Goal: Information Seeking & Learning: Find specific fact

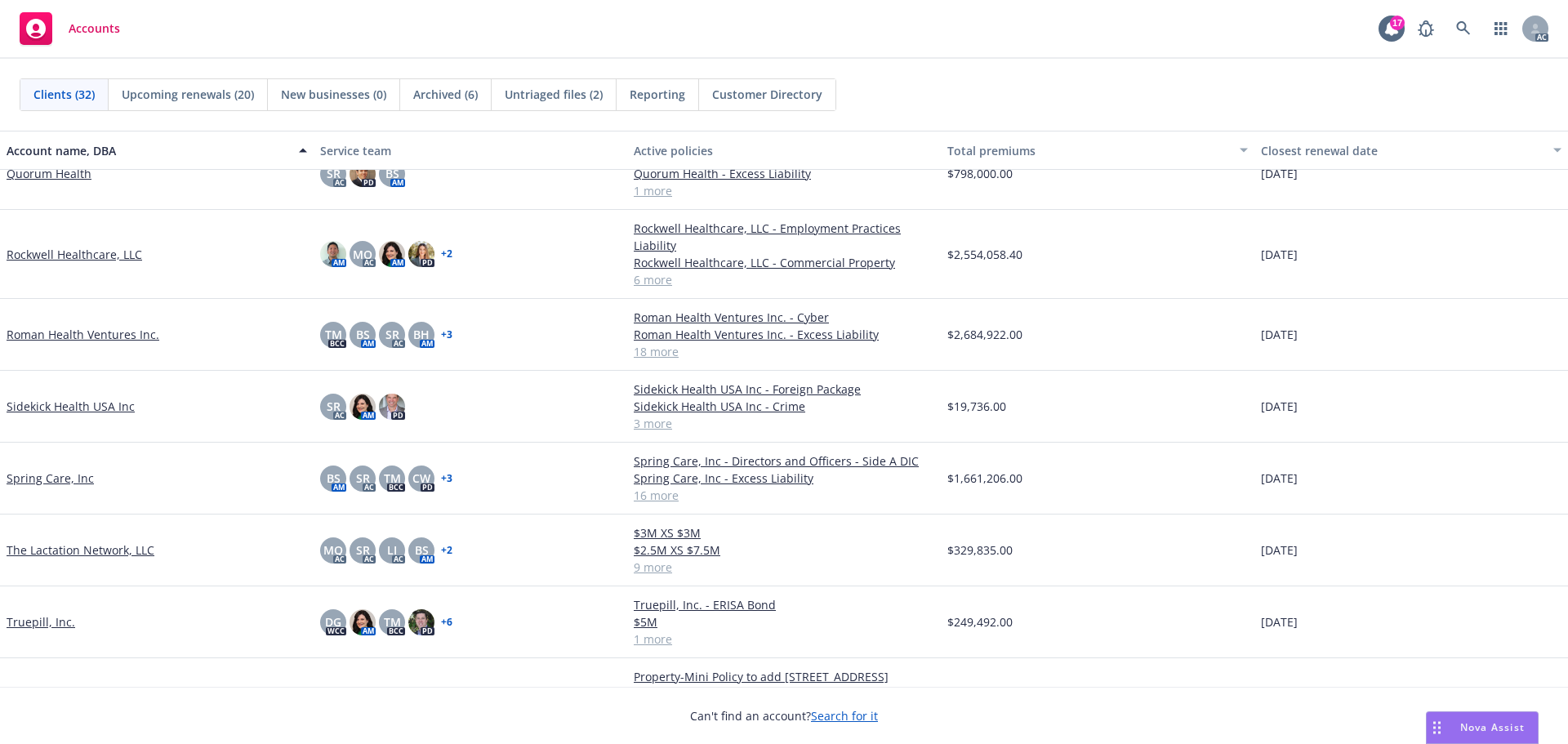
scroll to position [1329, 0]
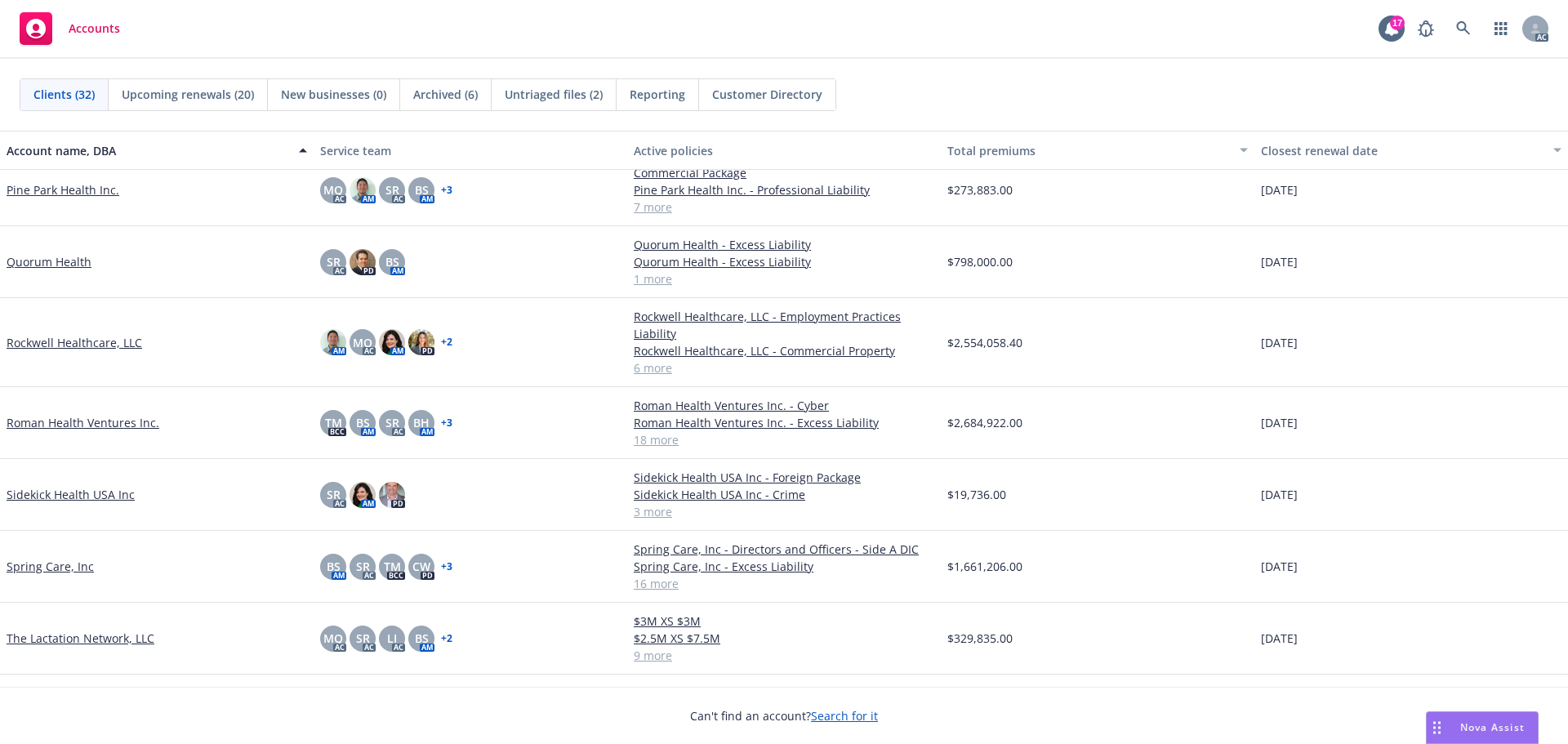
click at [113, 422] on link "Roman Health Ventures Inc." at bounding box center [83, 422] width 152 height 17
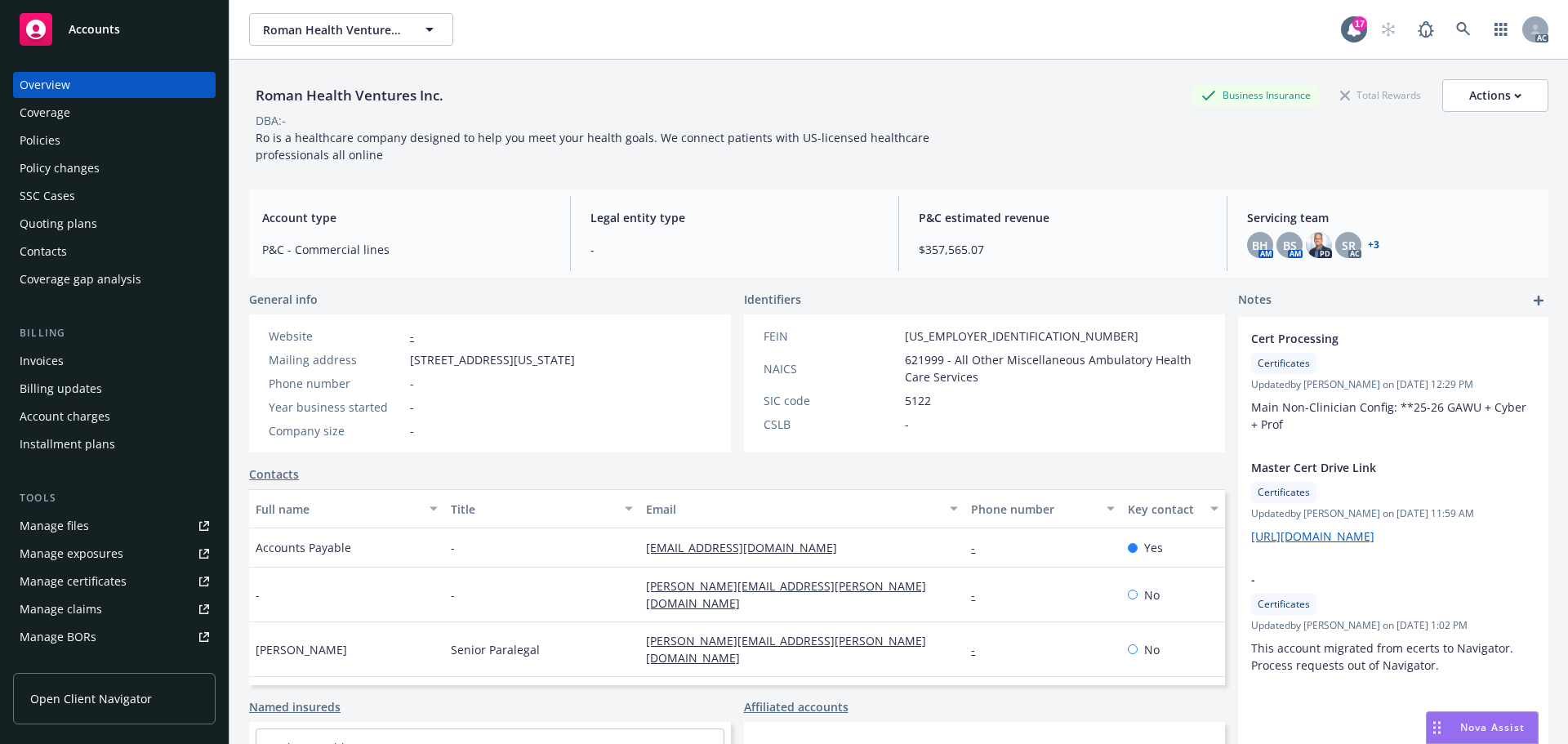
click at [37, 137] on div "Policies" at bounding box center [40, 141] width 41 height 26
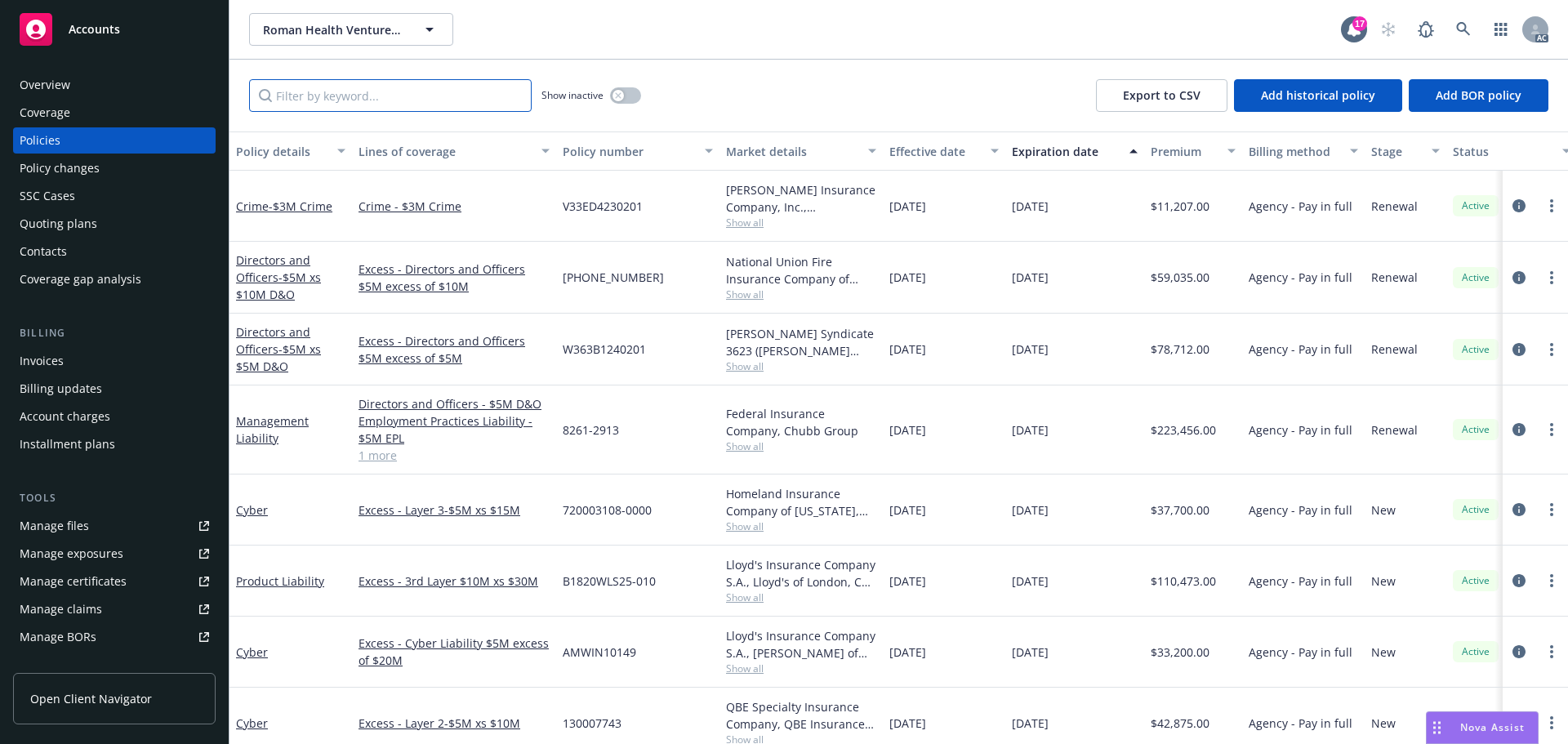
click at [383, 96] on input "Filter by keyword..." at bounding box center [390, 96] width 283 height 33
click at [631, 96] on button "button" at bounding box center [626, 95] width 31 height 16
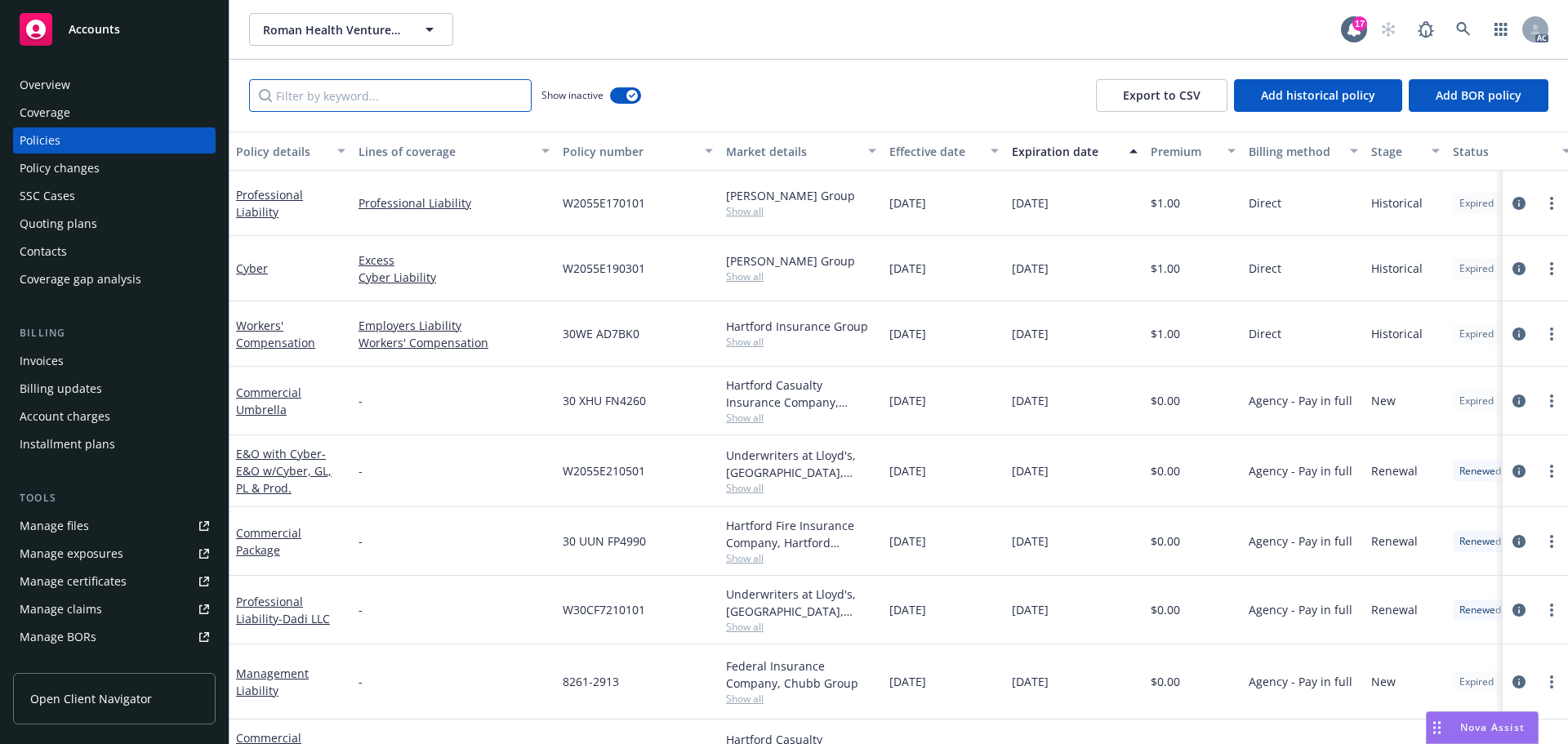
click at [385, 95] on input "Filter by keyword..." at bounding box center [390, 96] width 283 height 33
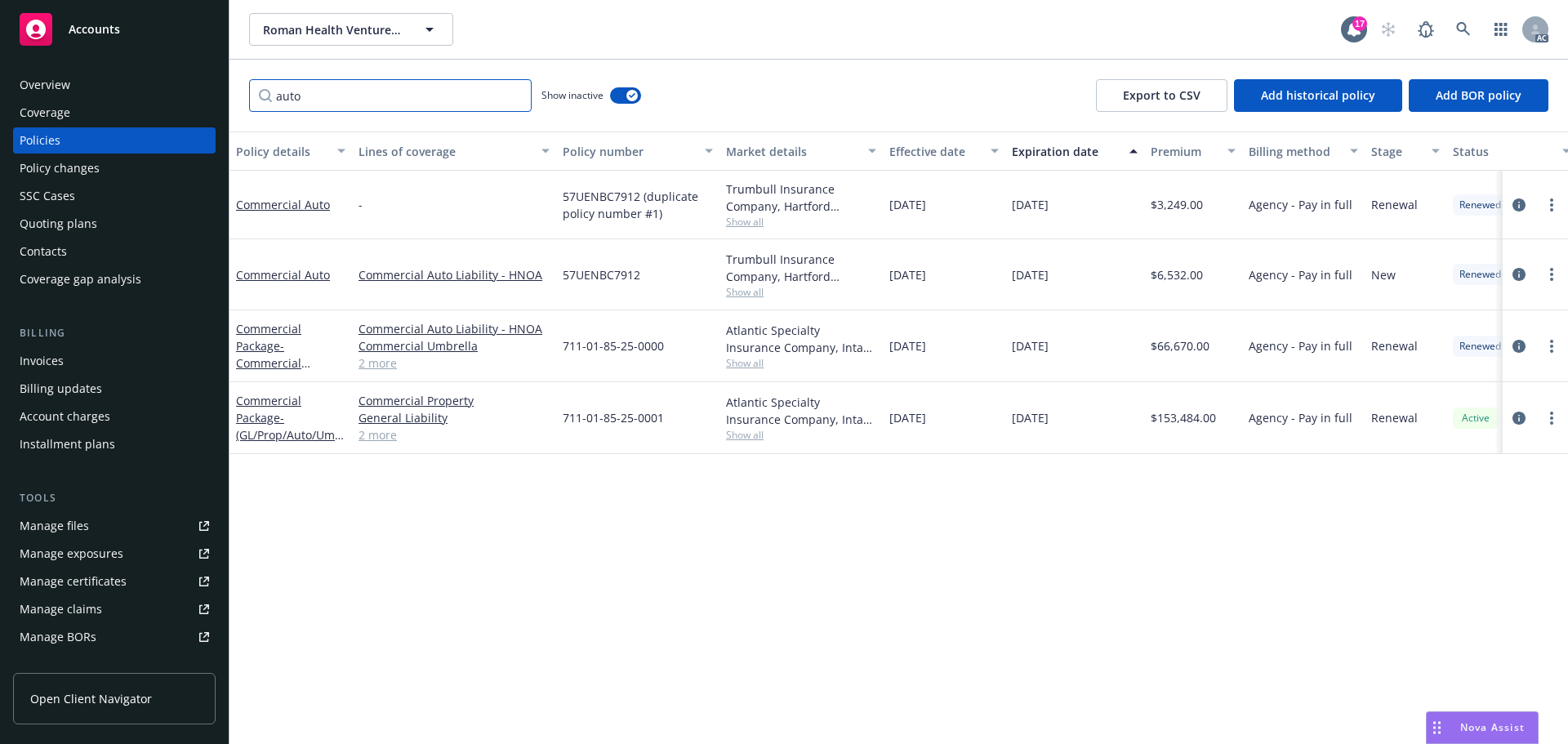
drag, startPoint x: 312, startPoint y: 100, endPoint x: 252, endPoint y: 96, distance: 60.1
click at [225, 100] on div "Accounts Overview Coverage Policies Policy changes SSC Cases Quoting plans Cont…" at bounding box center [784, 372] width 1568 height 744
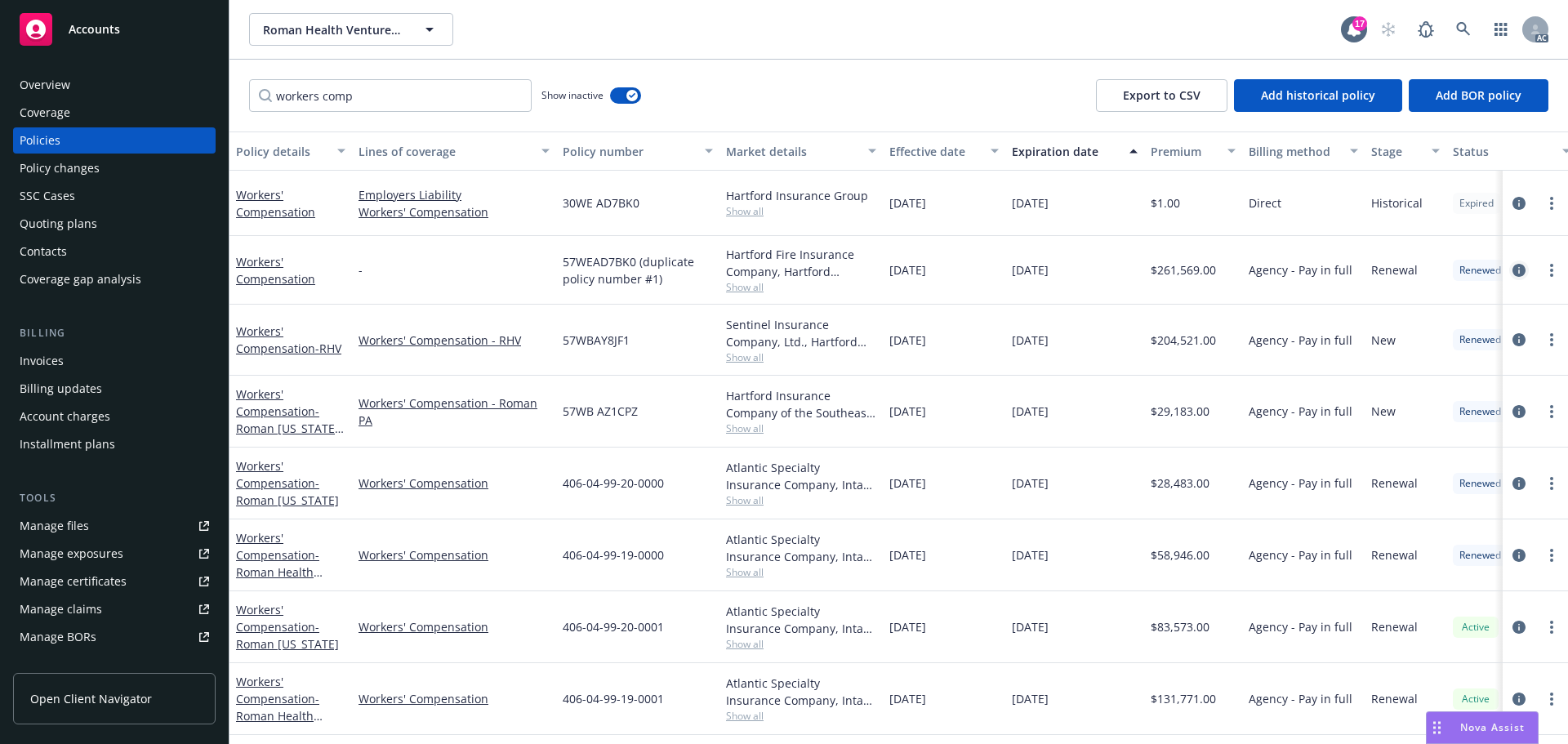
click at [1513, 271] on icon "circleInformation" at bounding box center [1519, 270] width 13 height 13
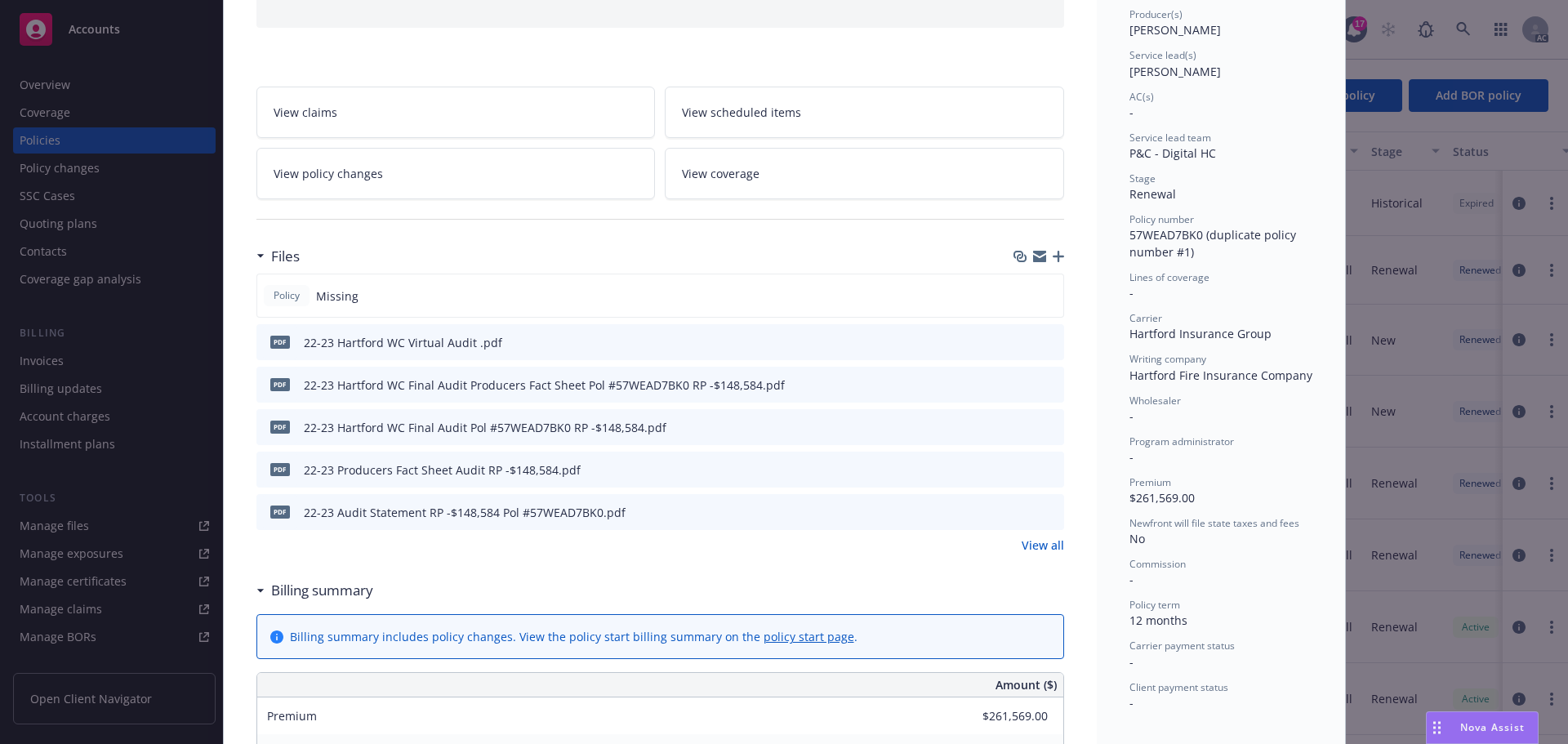
scroll to position [245, 0]
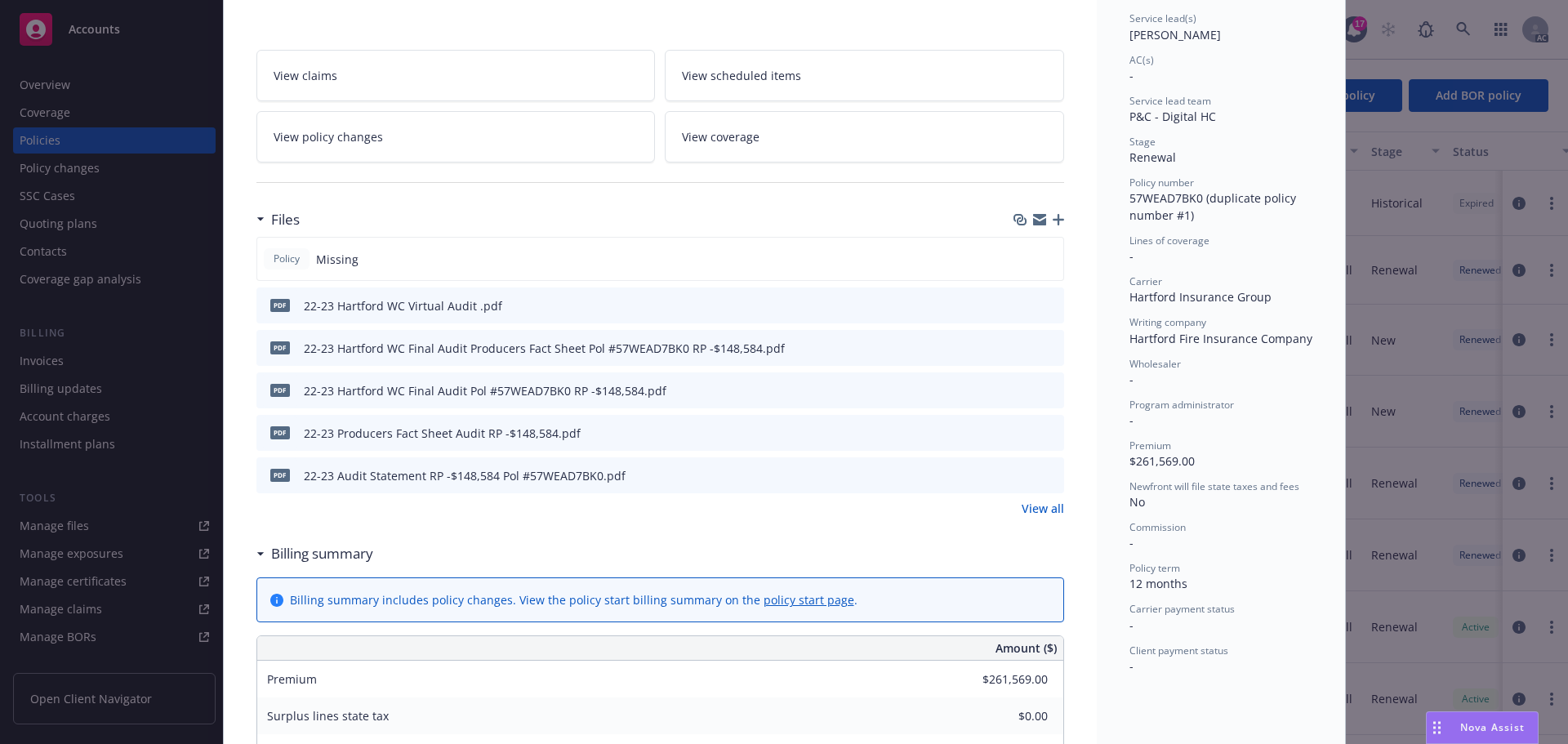
click at [1016, 471] on icon "download file" at bounding box center [1021, 473] width 11 height 10
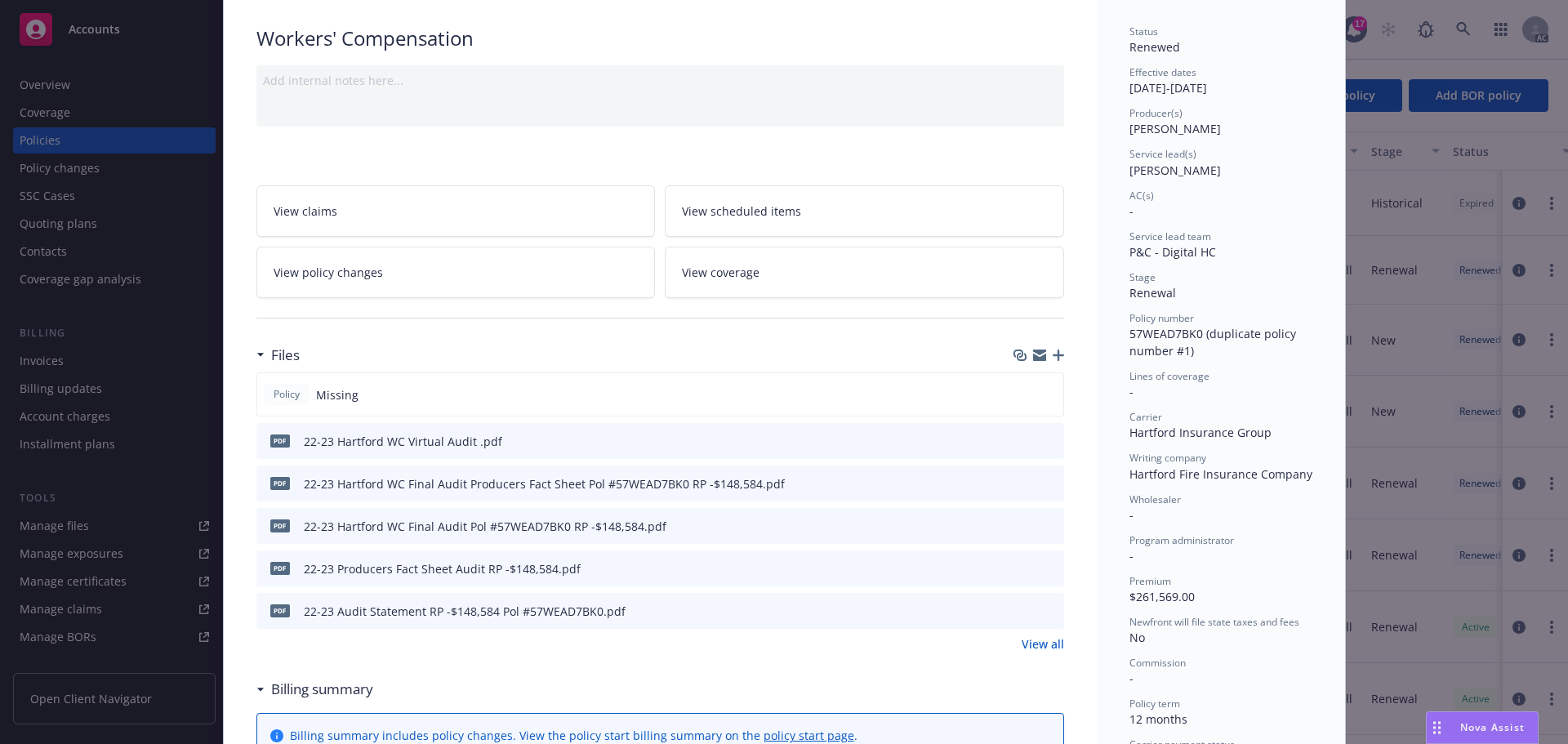
scroll to position [0, 0]
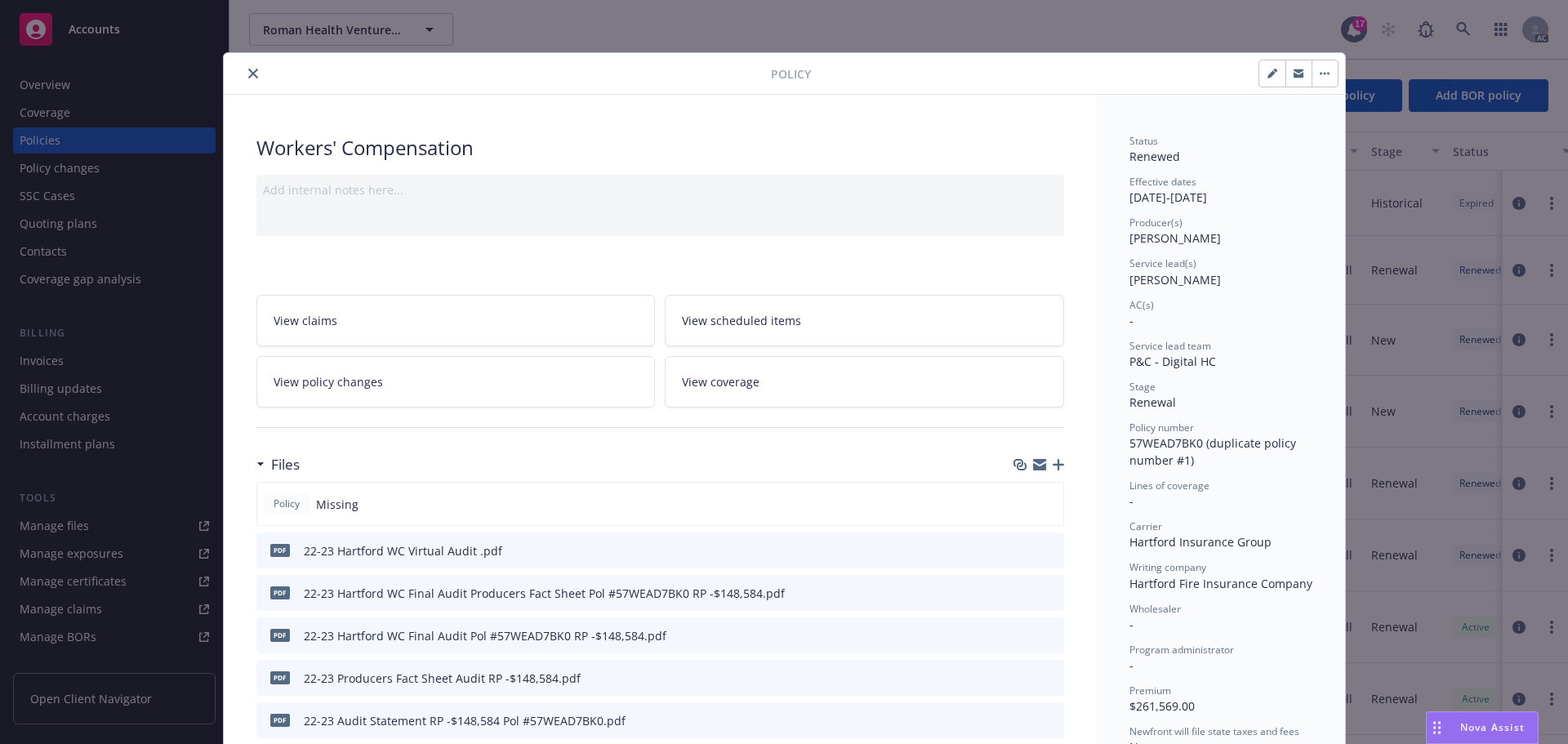
click at [248, 70] on icon "close" at bounding box center [253, 74] width 10 height 10
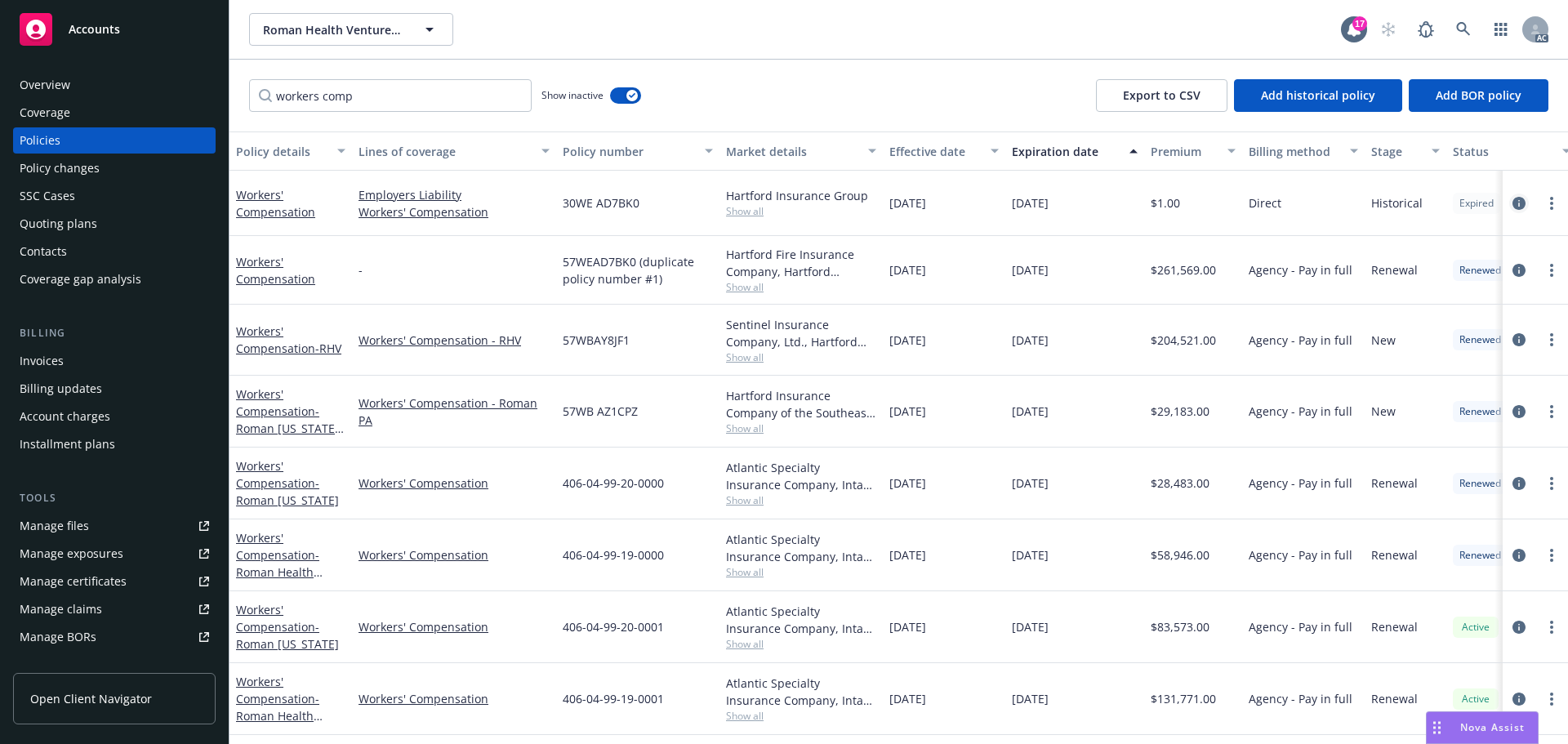
click at [1513, 199] on icon "circleInformation" at bounding box center [1519, 203] width 13 height 13
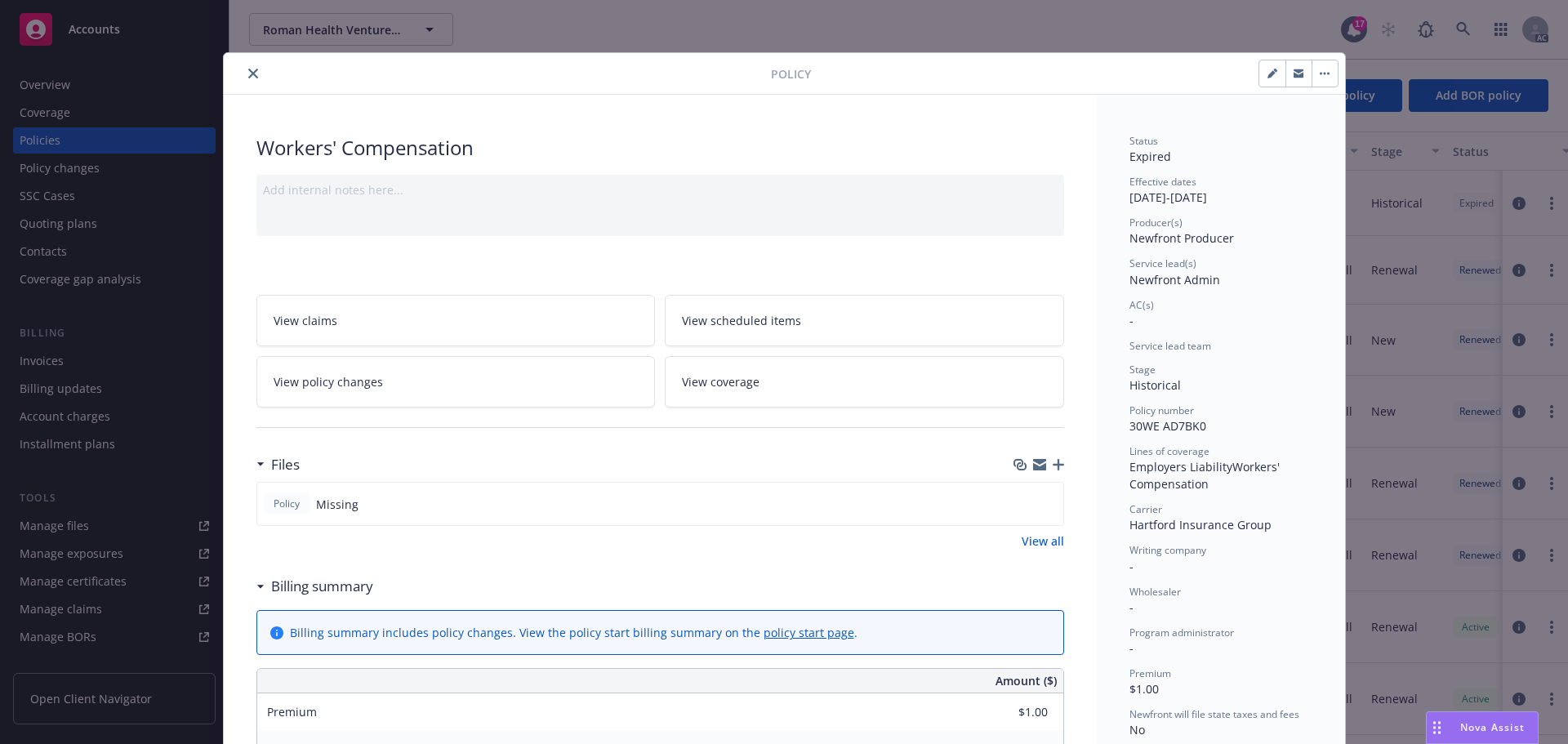
click at [248, 74] on icon "close" at bounding box center [253, 74] width 10 height 10
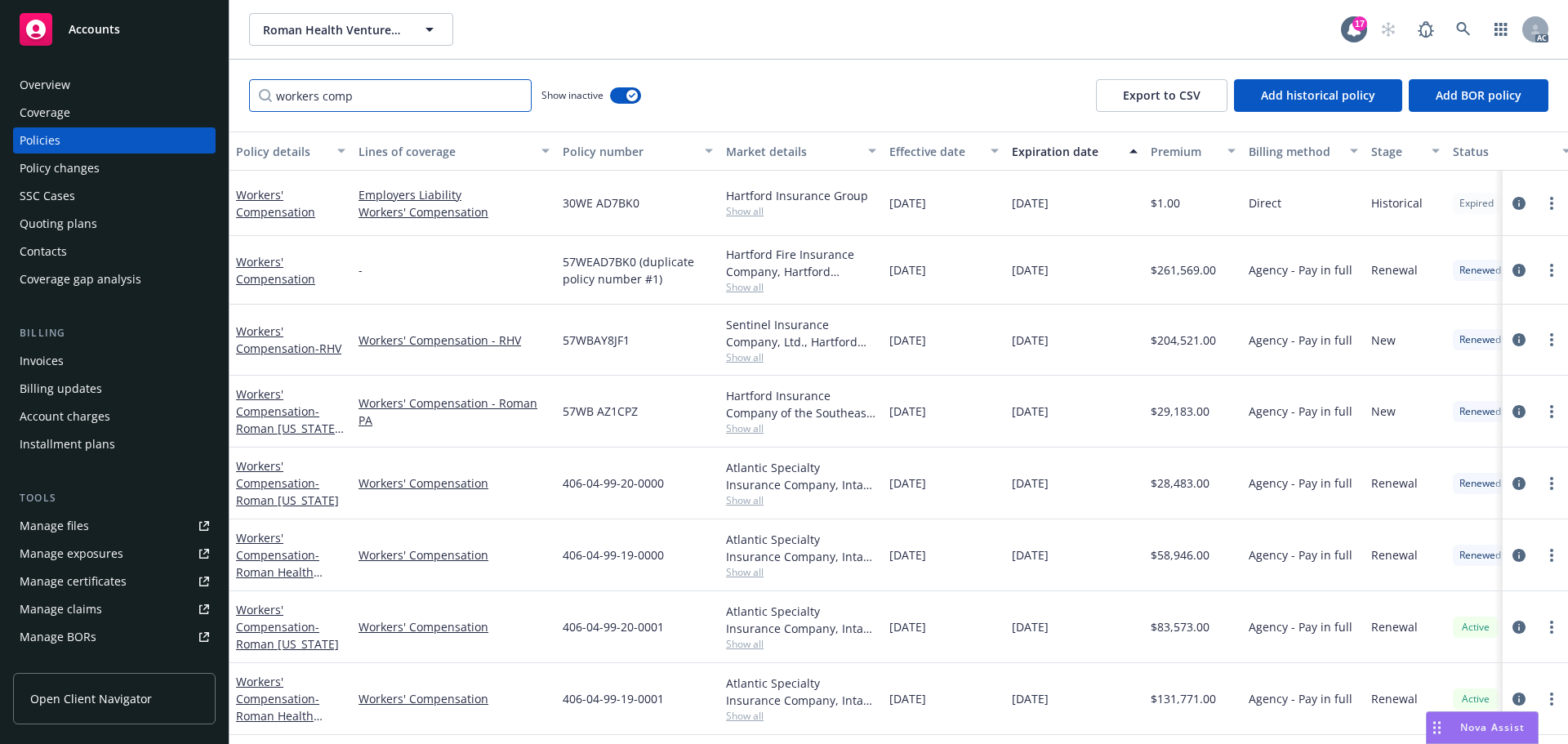
drag, startPoint x: 380, startPoint y: 85, endPoint x: 174, endPoint y: 102, distance: 206.7
click at [182, 102] on div "Accounts Overview Coverage Policies Policy changes SSC Cases Quoting plans Cont…" at bounding box center [784, 372] width 1568 height 744
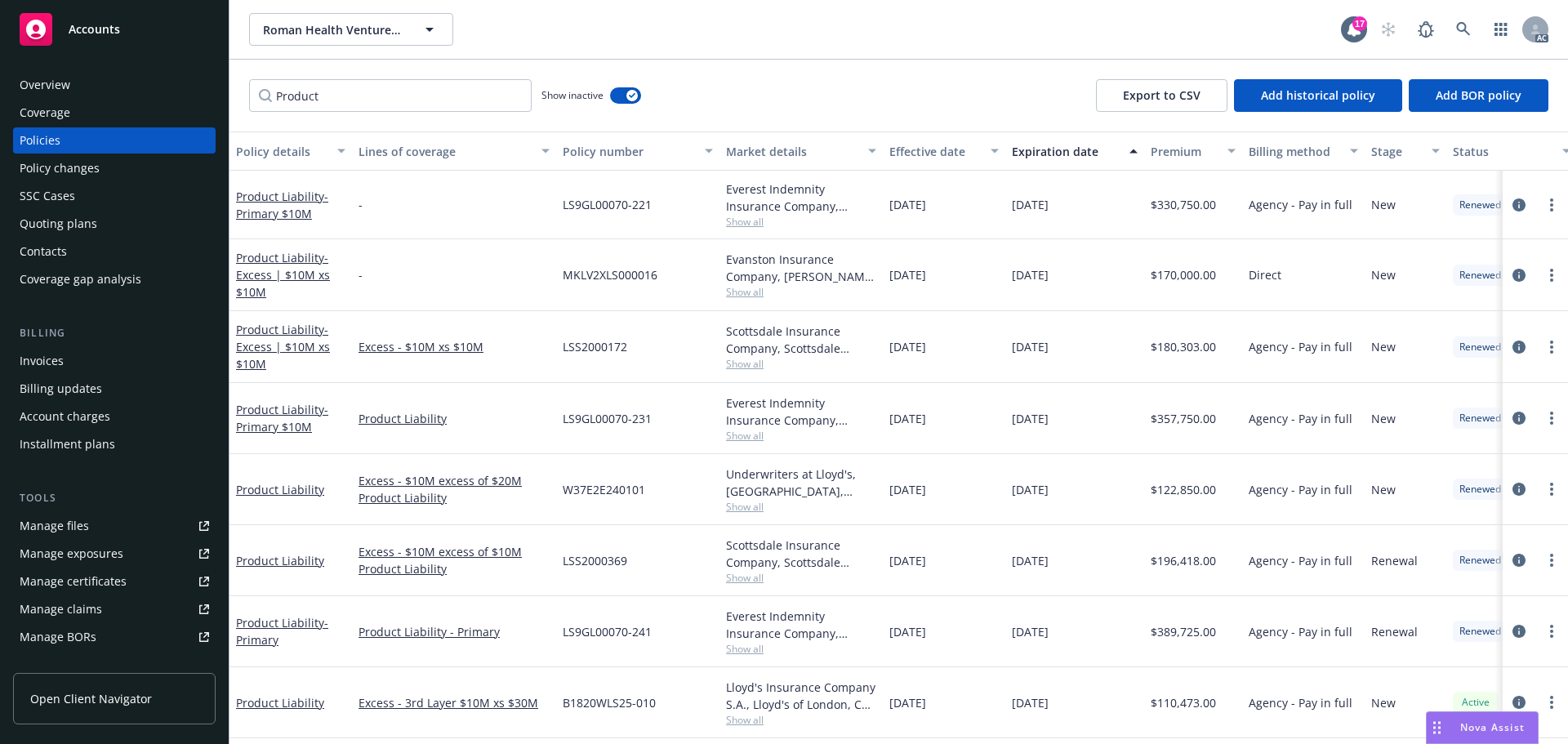
click at [1040, 152] on div "Expiration date" at bounding box center [1065, 152] width 108 height 17
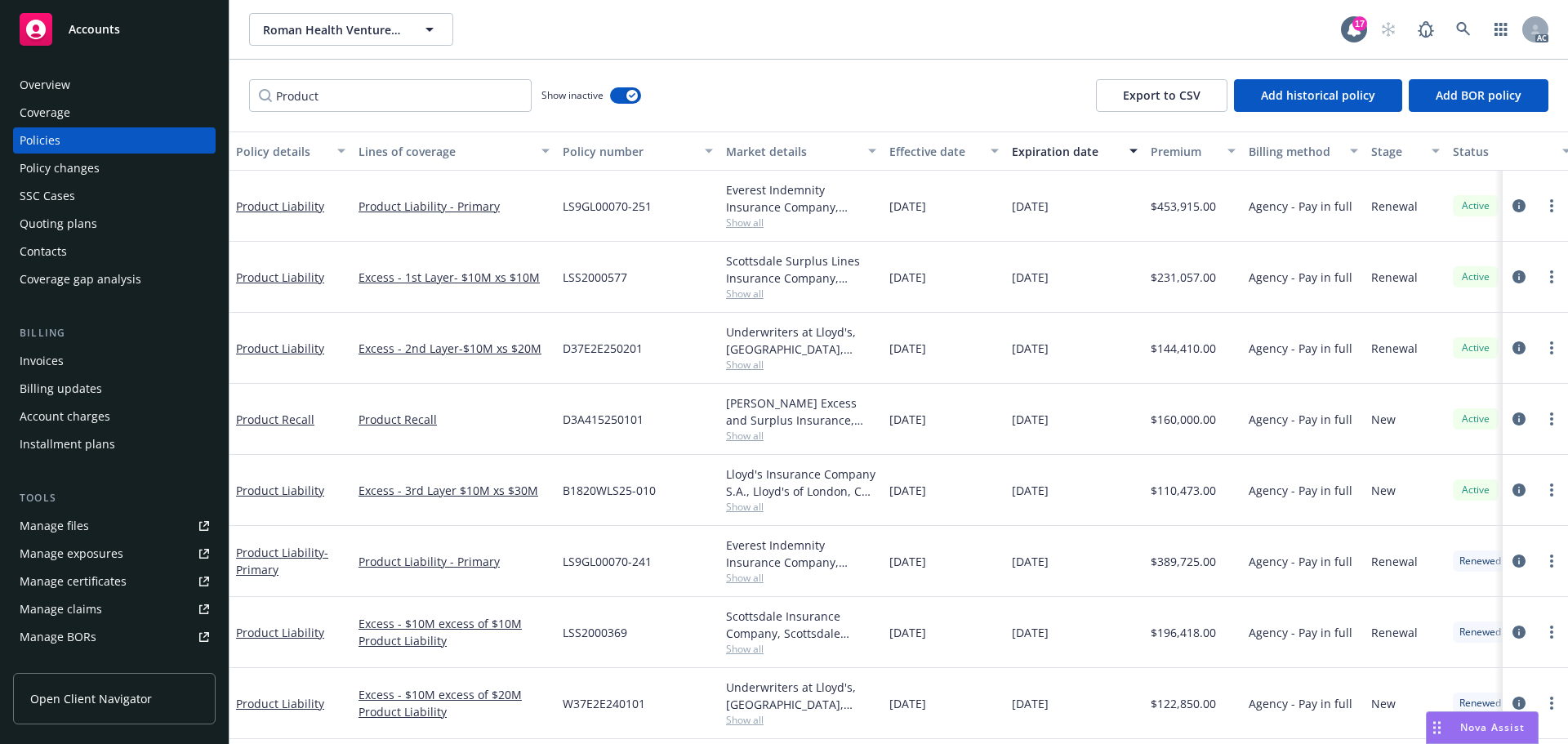
click at [1040, 152] on div "Expiration date" at bounding box center [1065, 152] width 108 height 17
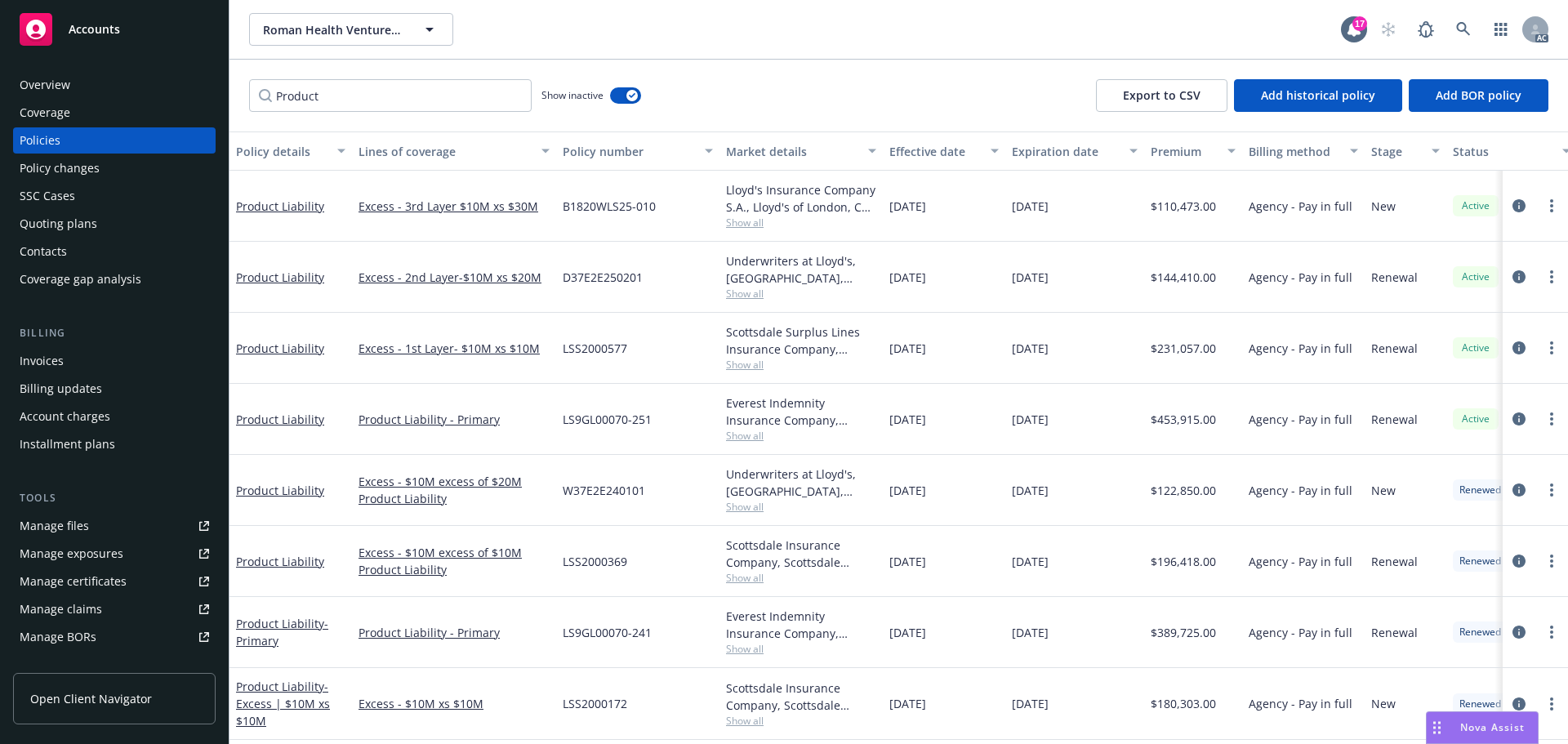
click at [1046, 152] on div "Expiration date" at bounding box center [1065, 152] width 108 height 17
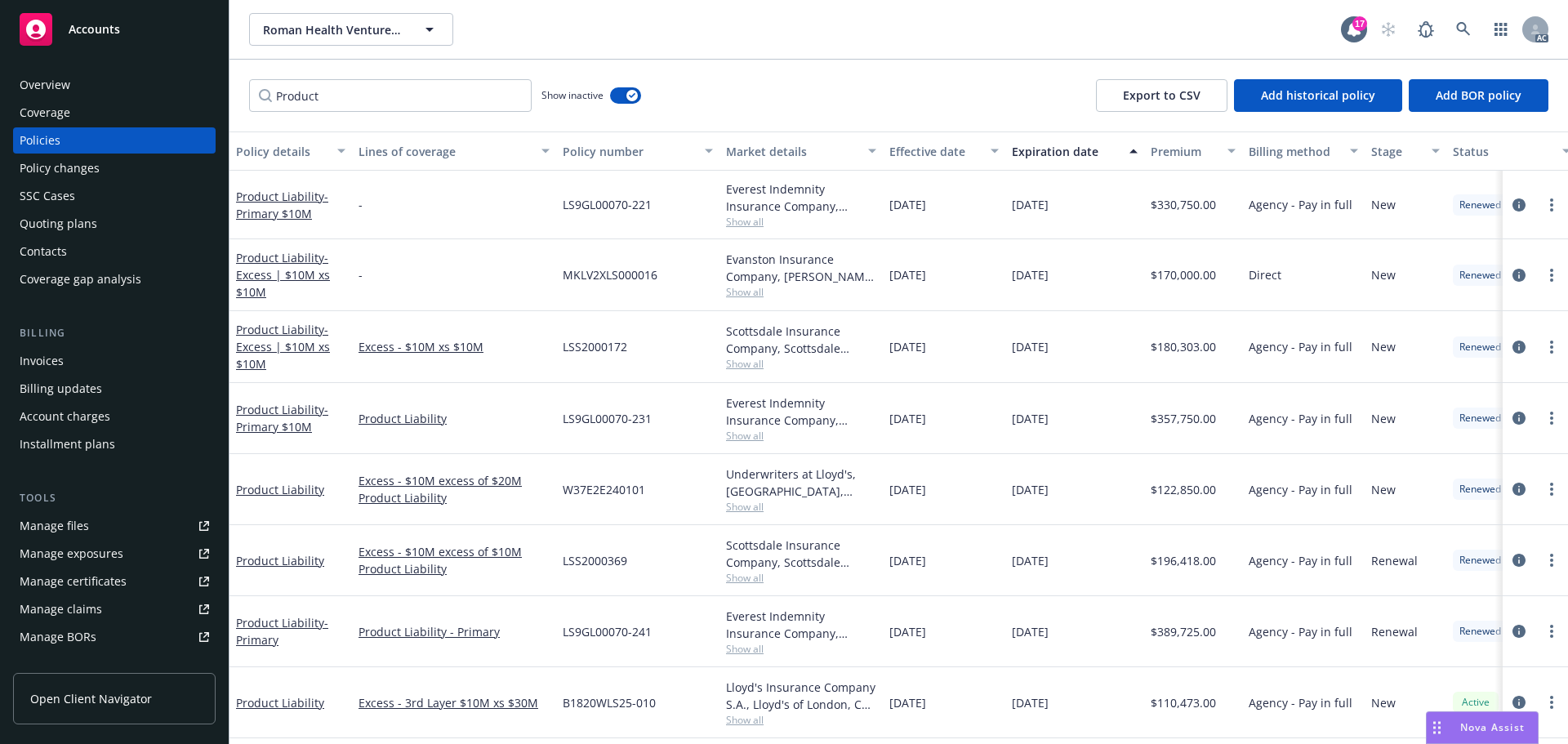
click at [755, 290] on span "Show all" at bounding box center [802, 292] width 151 height 14
click at [520, 318] on div "Excess - $10M xs $10M" at bounding box center [454, 347] width 204 height 72
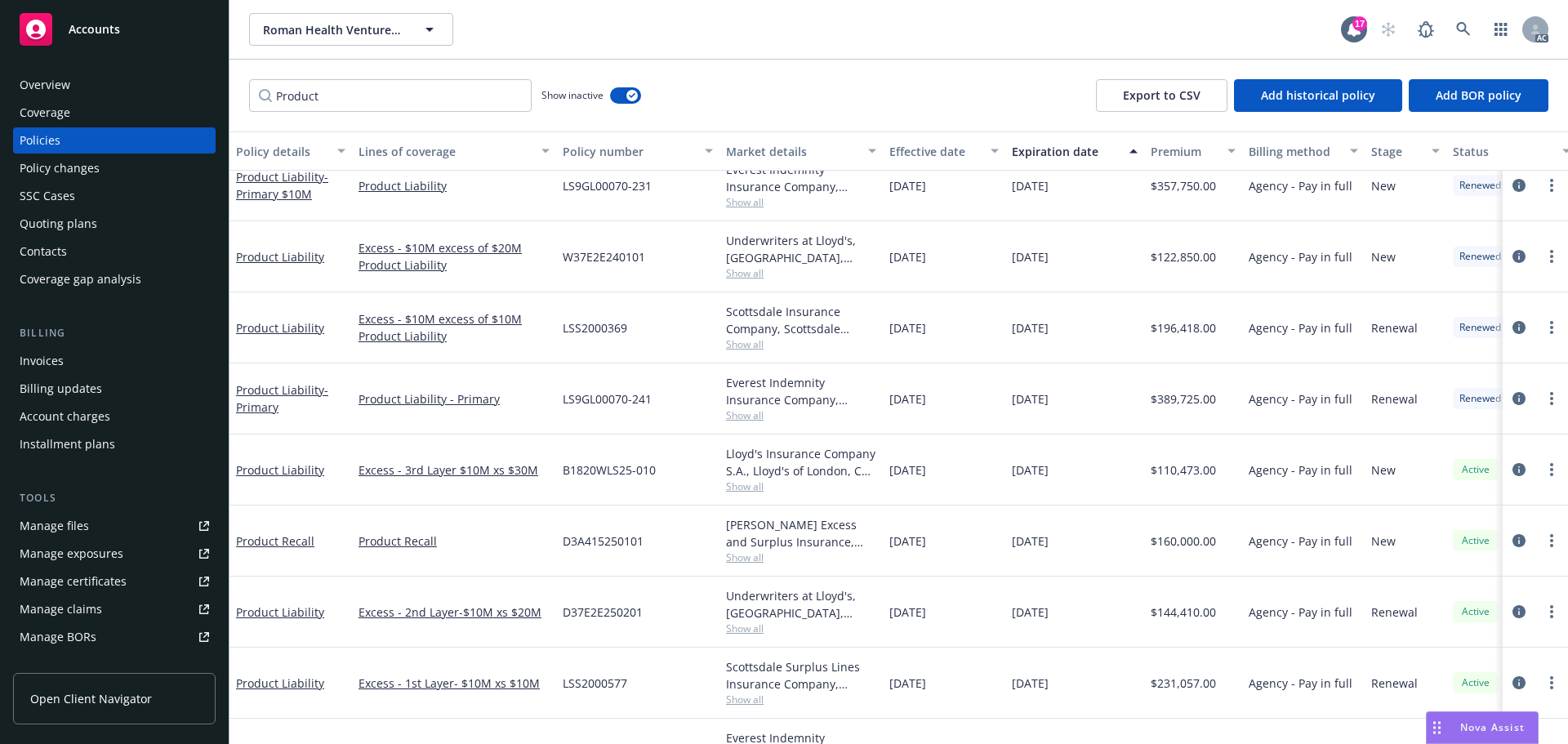
scroll to position [274, 0]
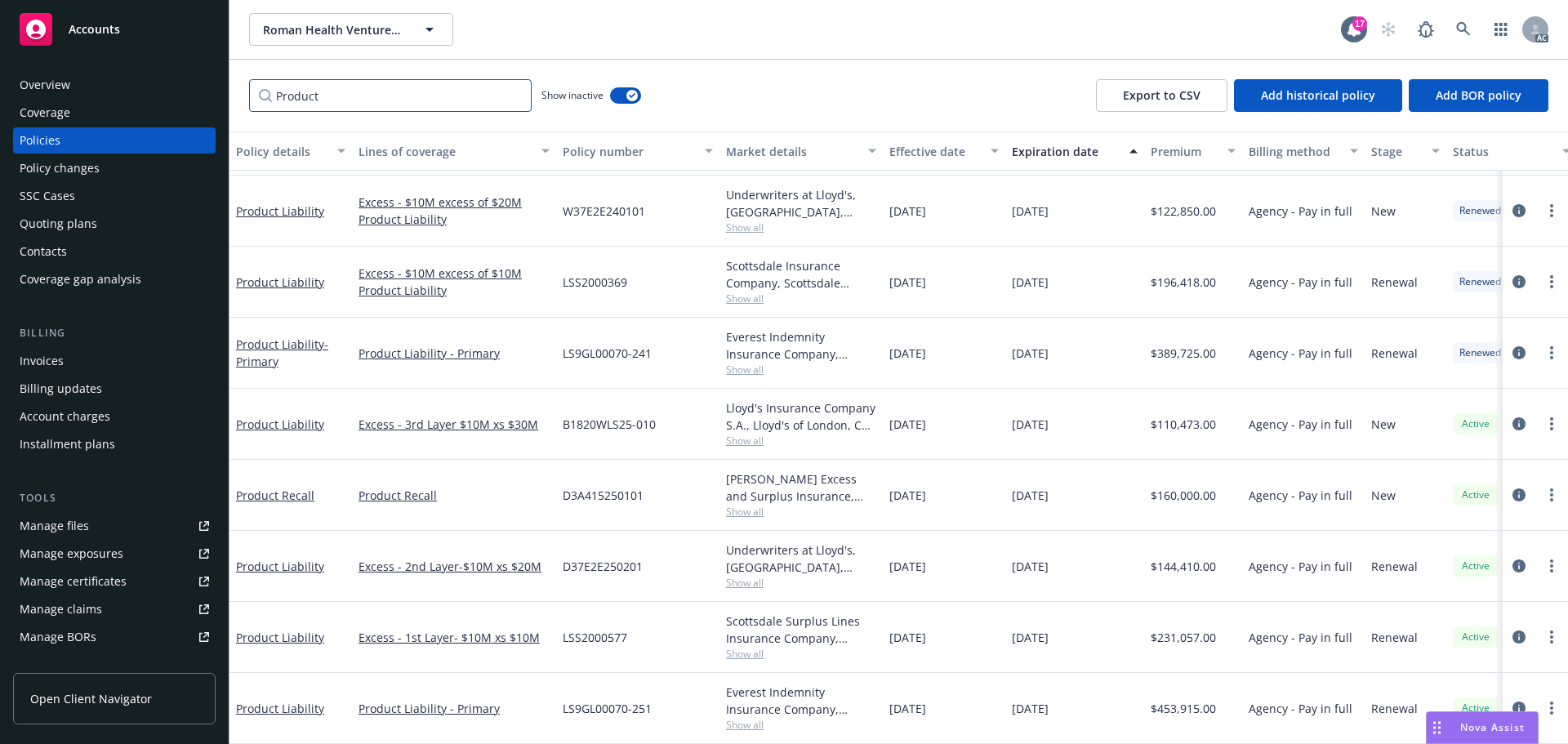
drag, startPoint x: 320, startPoint y: 91, endPoint x: 122, endPoint y: 72, distance: 198.9
click at [156, 85] on div "Accounts Overview Coverage Policies Policy changes SSC Cases Quoting plans Cont…" at bounding box center [784, 372] width 1568 height 744
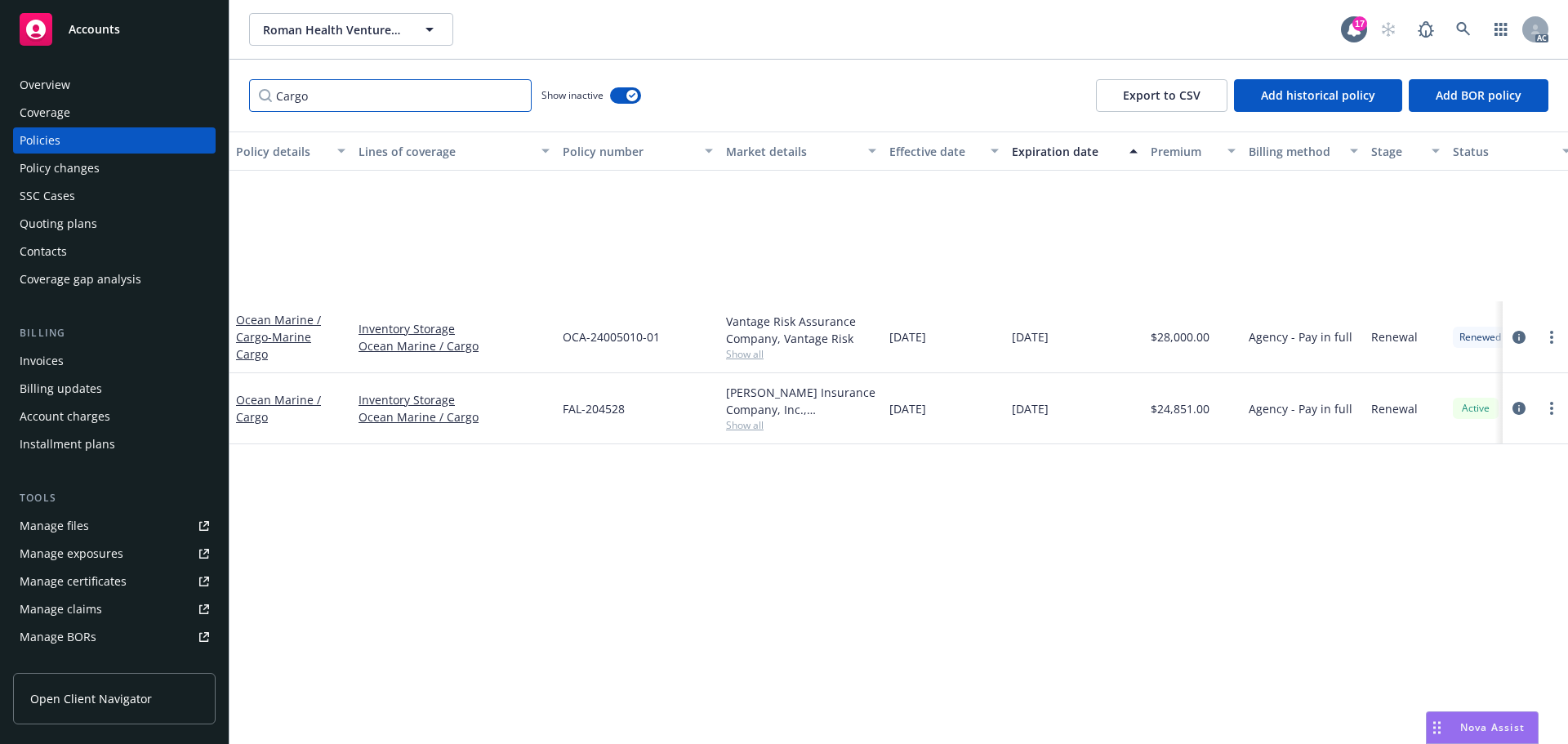
scroll to position [0, 0]
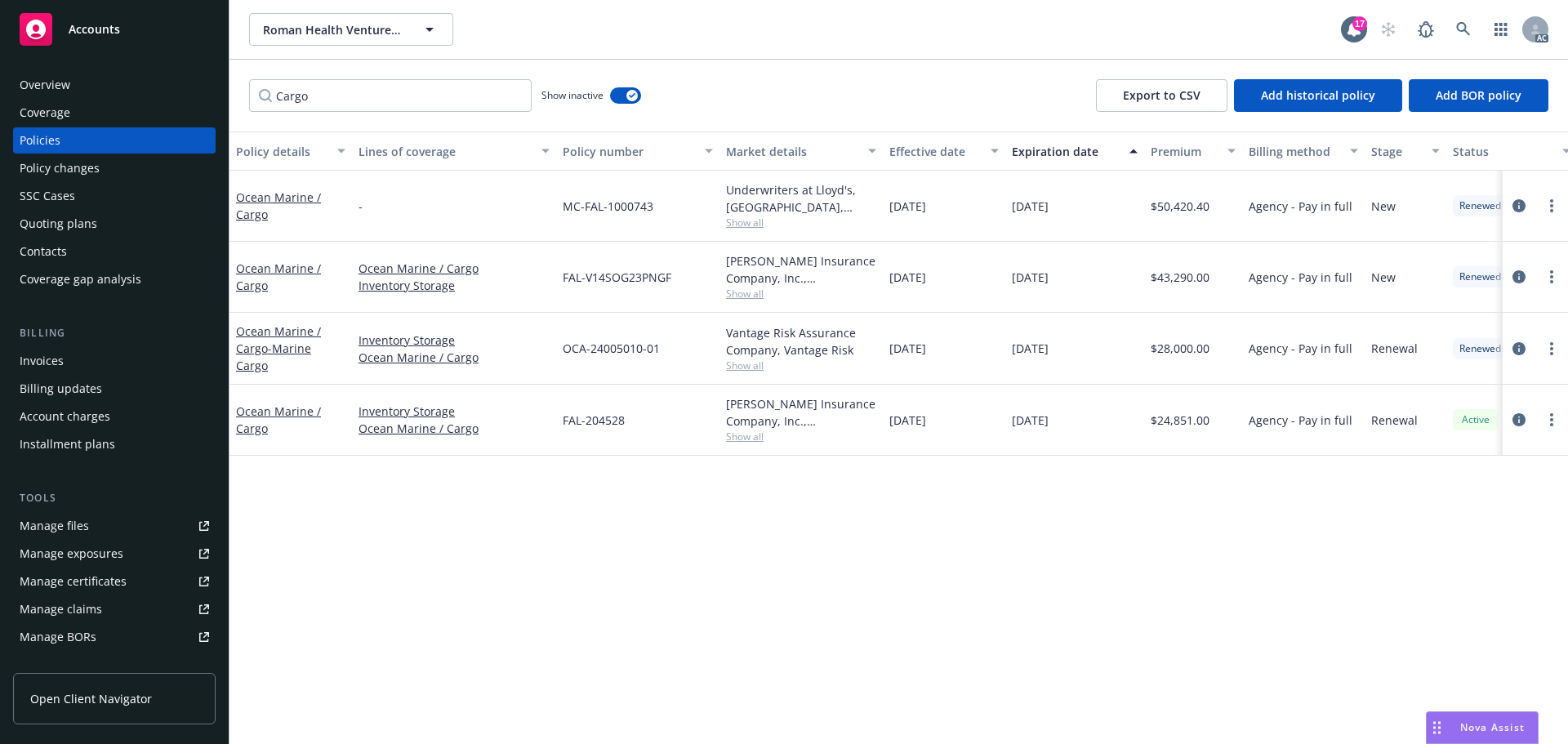
click at [750, 289] on span "Show all" at bounding box center [802, 294] width 151 height 14
click at [569, 604] on div "Policy details Lines of coverage Policy number Market details Effective date Ex…" at bounding box center [898, 438] width 1339 height 613
click at [753, 221] on span "Show all" at bounding box center [802, 223] width 151 height 14
click at [621, 555] on div "Policy details Lines of coverage Policy number Market details Effective date Ex…" at bounding box center [898, 438] width 1339 height 613
drag, startPoint x: 660, startPoint y: 208, endPoint x: 584, endPoint y: 208, distance: 76.0
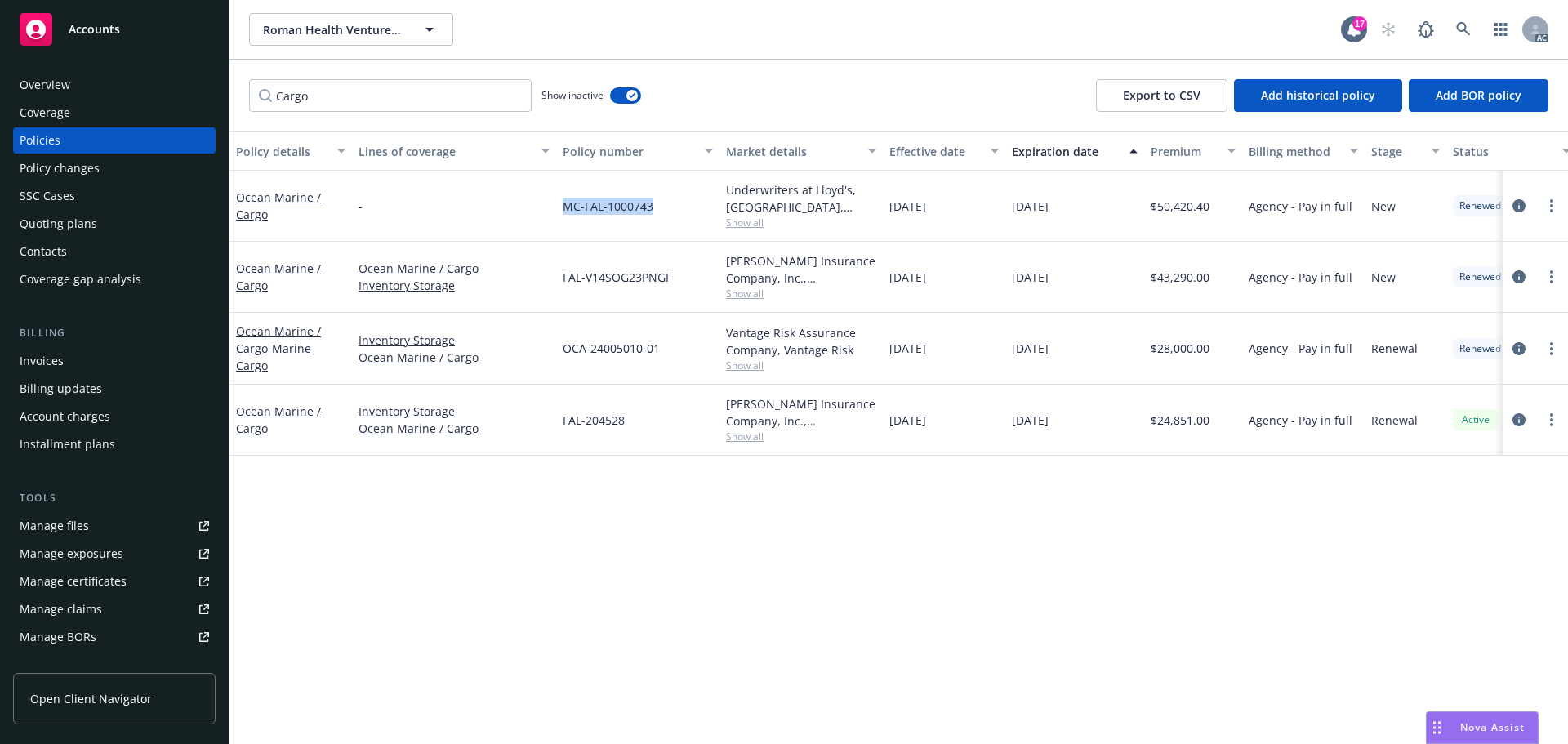
click at [562, 208] on div "MC-FAL-1000743" at bounding box center [638, 207] width 163 height 71
copy span "MC-FAL-1000743"
drag, startPoint x: 356, startPoint y: 102, endPoint x: 190, endPoint y: 102, distance: 166.0
click at [190, 102] on div "Accounts Overview Coverage Policies Policy changes SSC Cases Quoting plans Cont…" at bounding box center [784, 372] width 1568 height 744
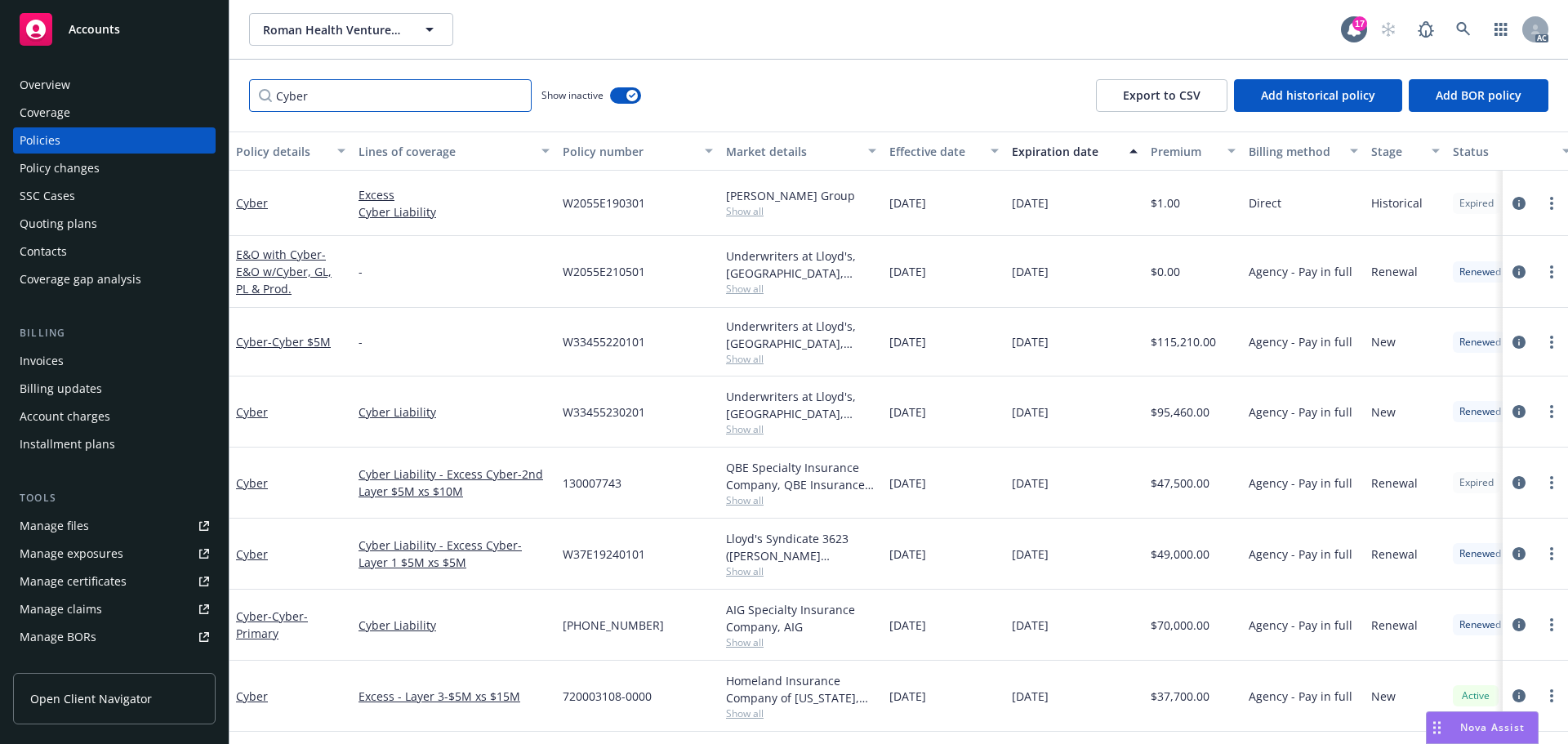
type input "Cyber"
click at [754, 428] on span "Show all" at bounding box center [802, 429] width 151 height 14
click at [652, 413] on div "W33455230201" at bounding box center [638, 412] width 163 height 71
drag, startPoint x: 616, startPoint y: 414, endPoint x: 560, endPoint y: 417, distance: 56.1
click at [560, 417] on div "W33455230201" at bounding box center [638, 412] width 163 height 71
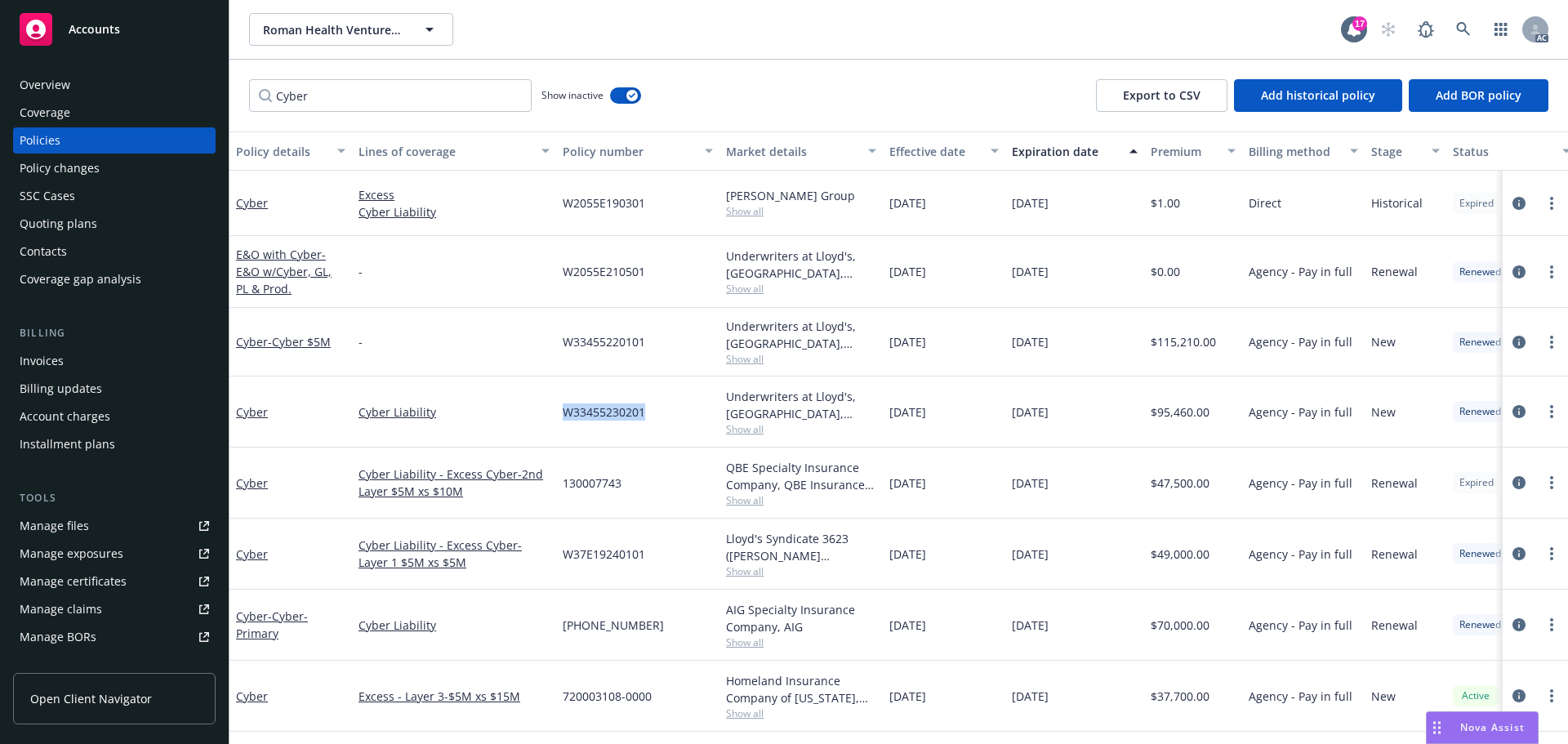
copy span "W33455230201"
drag, startPoint x: 644, startPoint y: 344, endPoint x: 595, endPoint y: 344, distance: 49.0
click at [560, 344] on div "W33455220101" at bounding box center [638, 342] width 163 height 69
copy span "W33455220101"
drag, startPoint x: 646, startPoint y: 274, endPoint x: 594, endPoint y: 271, distance: 52.1
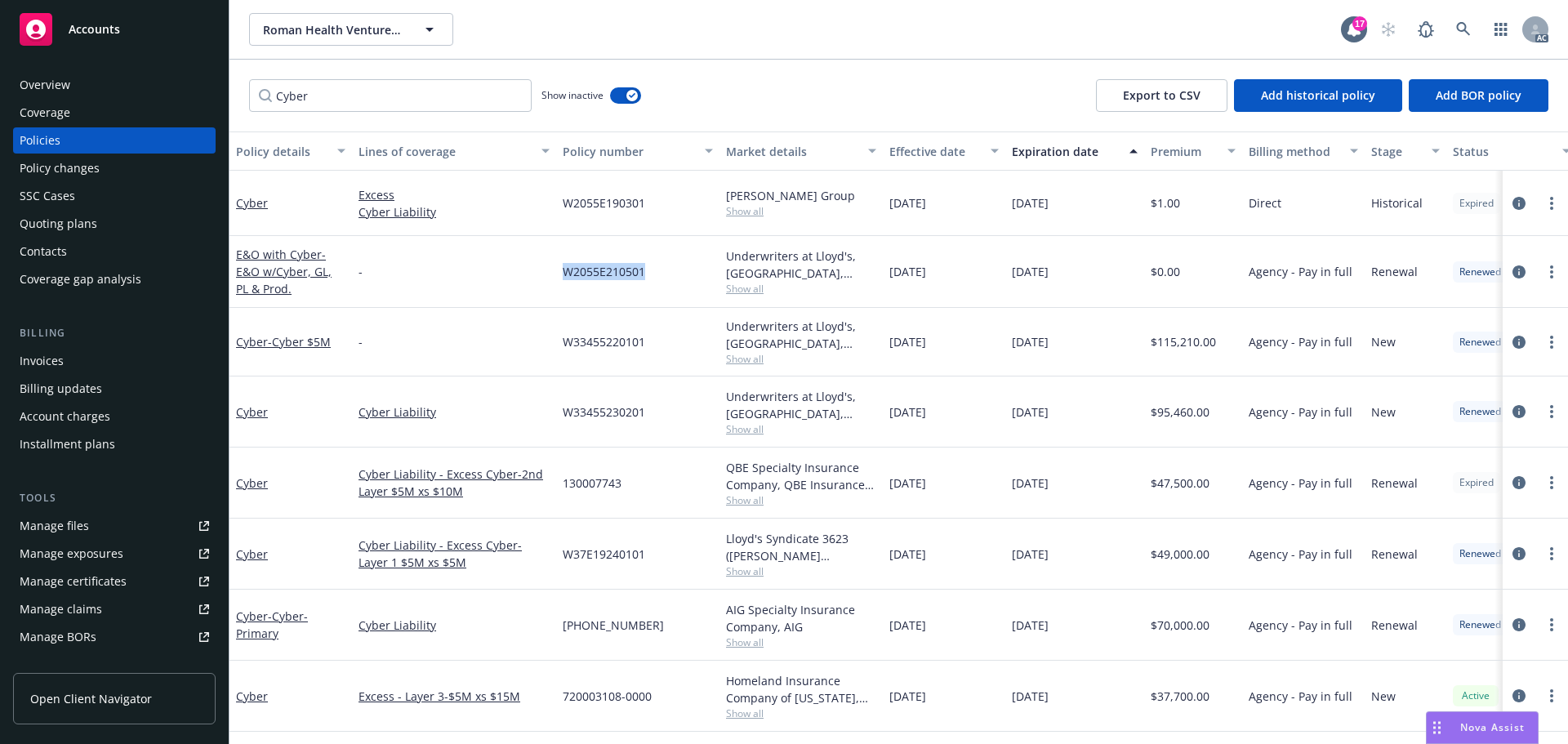
click at [563, 273] on div "W2055E210501" at bounding box center [638, 272] width 163 height 72
copy span "W2055E210501"
drag, startPoint x: 111, startPoint y: 23, endPoint x: 115, endPoint y: 35, distance: 12.6
click at [111, 23] on span "Accounts" at bounding box center [94, 29] width 52 height 13
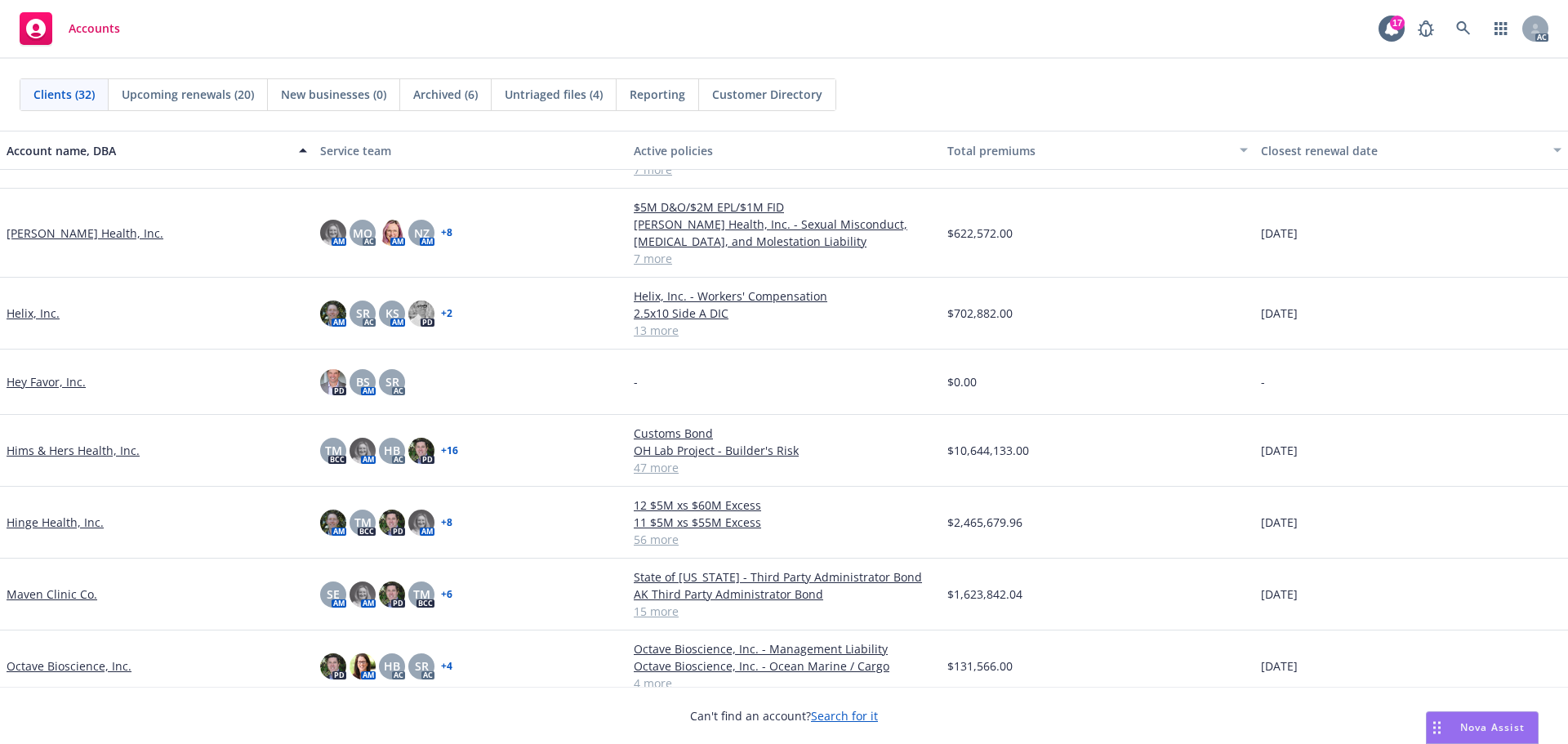
scroll to position [735, 0]
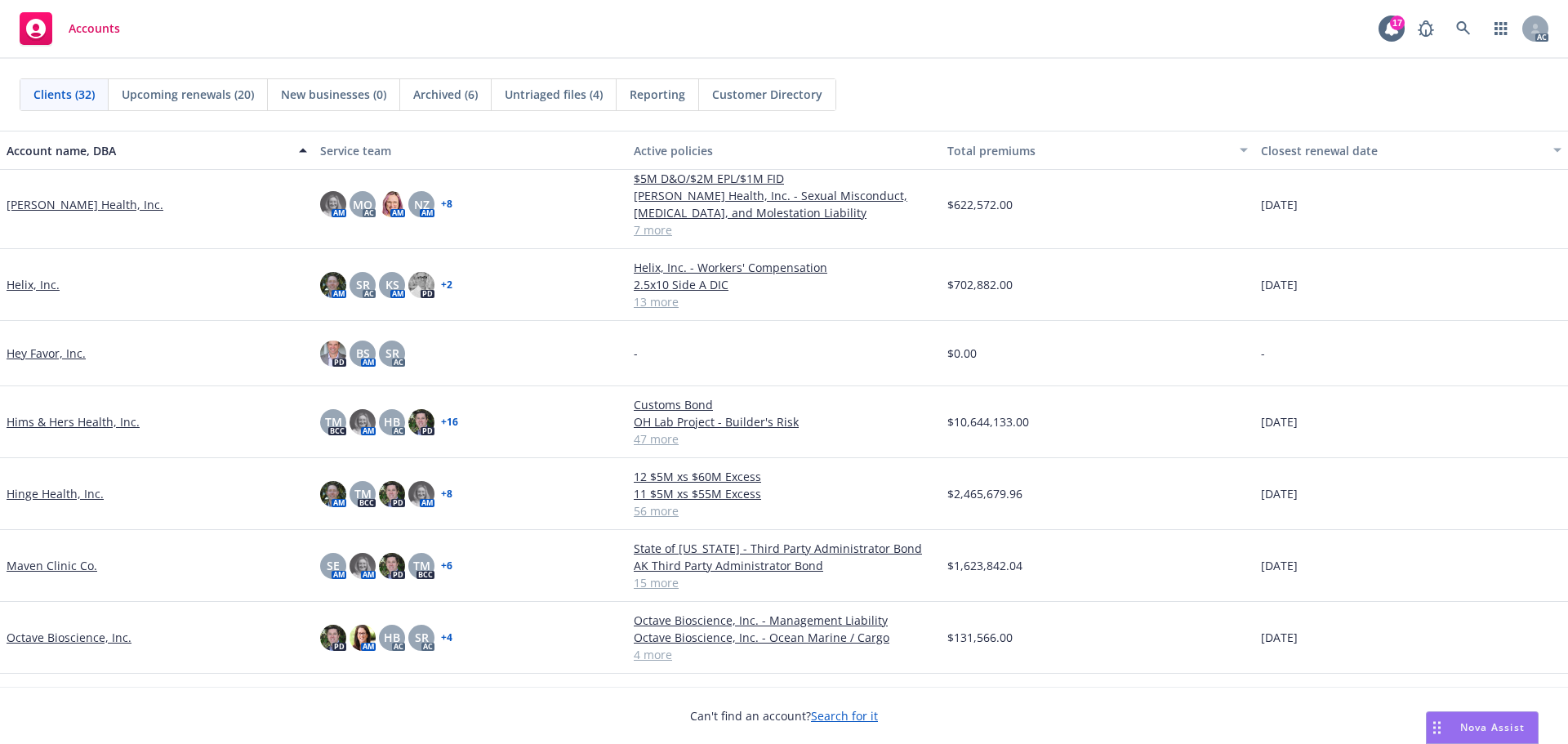
click at [69, 422] on link "Hims & Hers Health, Inc." at bounding box center [73, 422] width 133 height 17
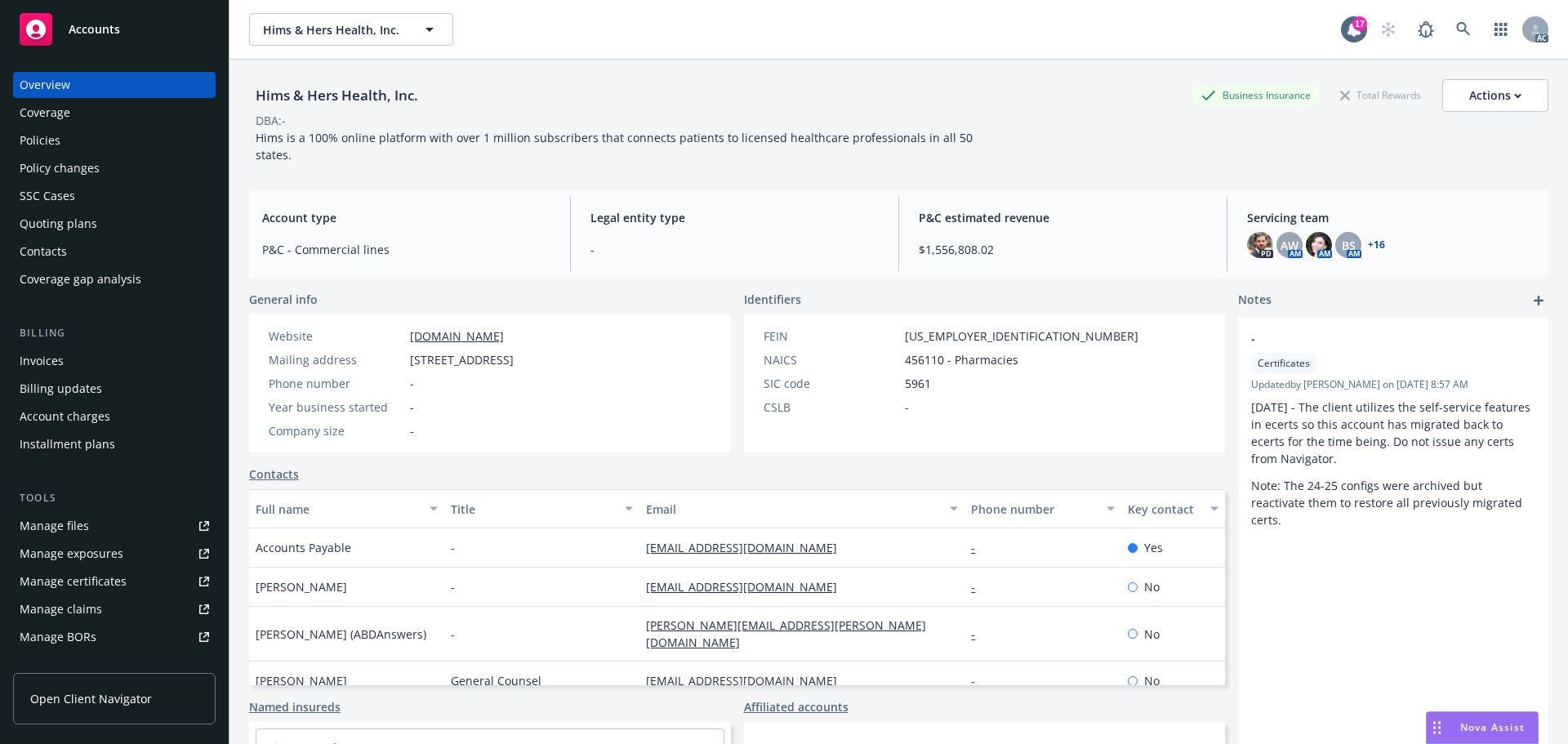
click at [97, 579] on div "Manage certificates" at bounding box center [73, 581] width 107 height 26
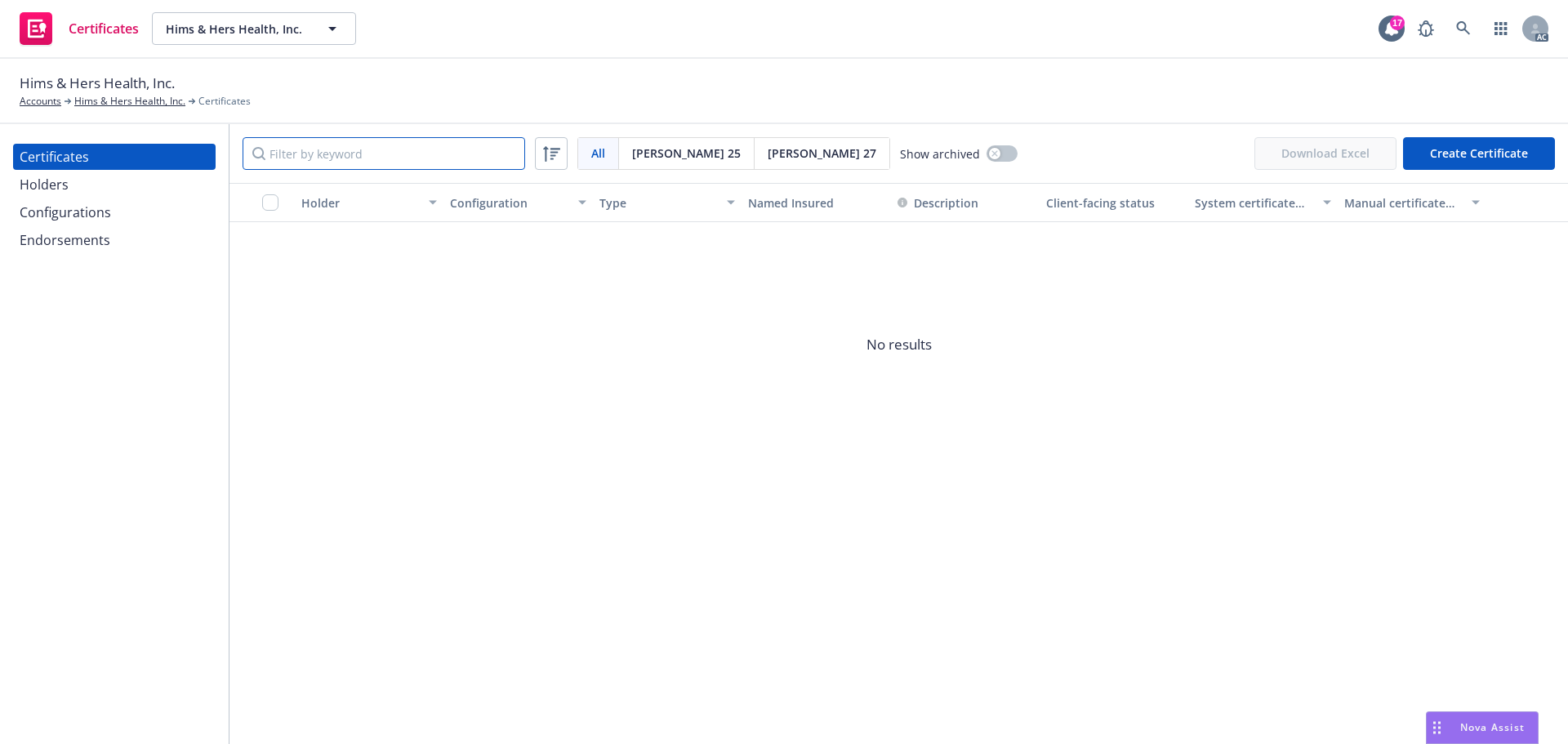
click at [400, 152] on input "Filter by keyword" at bounding box center [384, 153] width 283 height 33
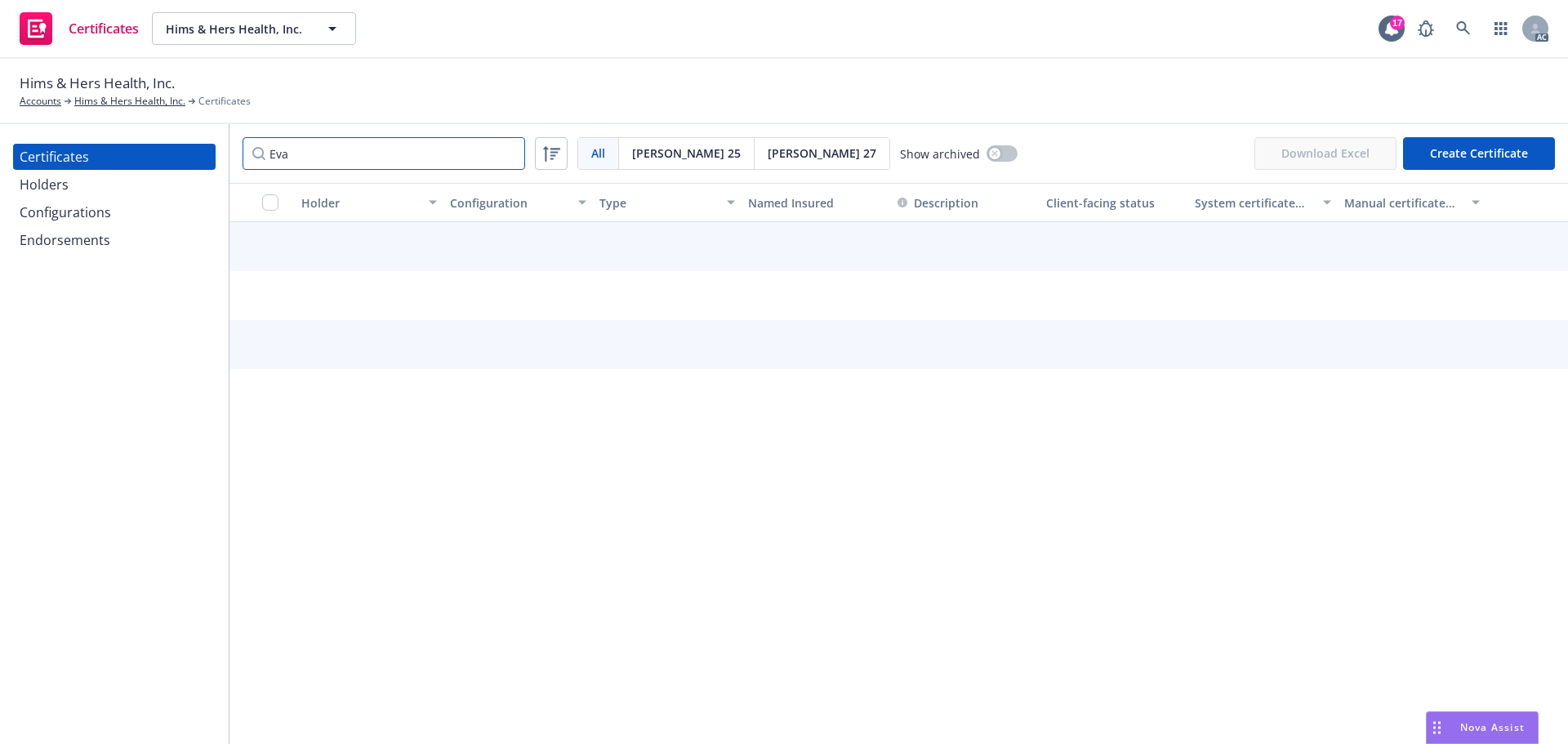
type input "[PERSON_NAME]"
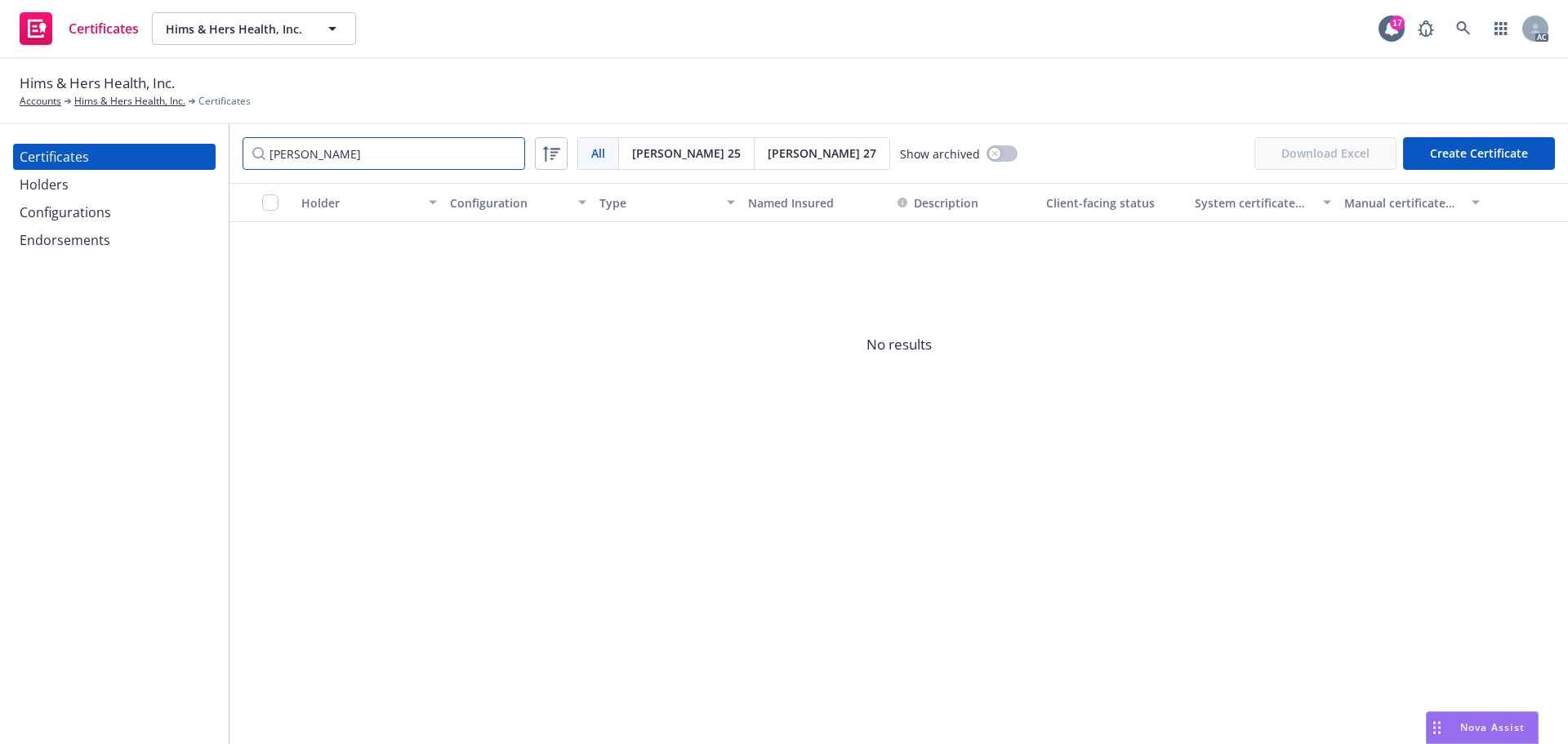
drag, startPoint x: 320, startPoint y: 152, endPoint x: 249, endPoint y: 137, distance: 72.6
click at [253, 144] on input "[PERSON_NAME]" at bounding box center [384, 153] width 283 height 33
click at [102, 184] on div "Holders" at bounding box center [114, 185] width 190 height 26
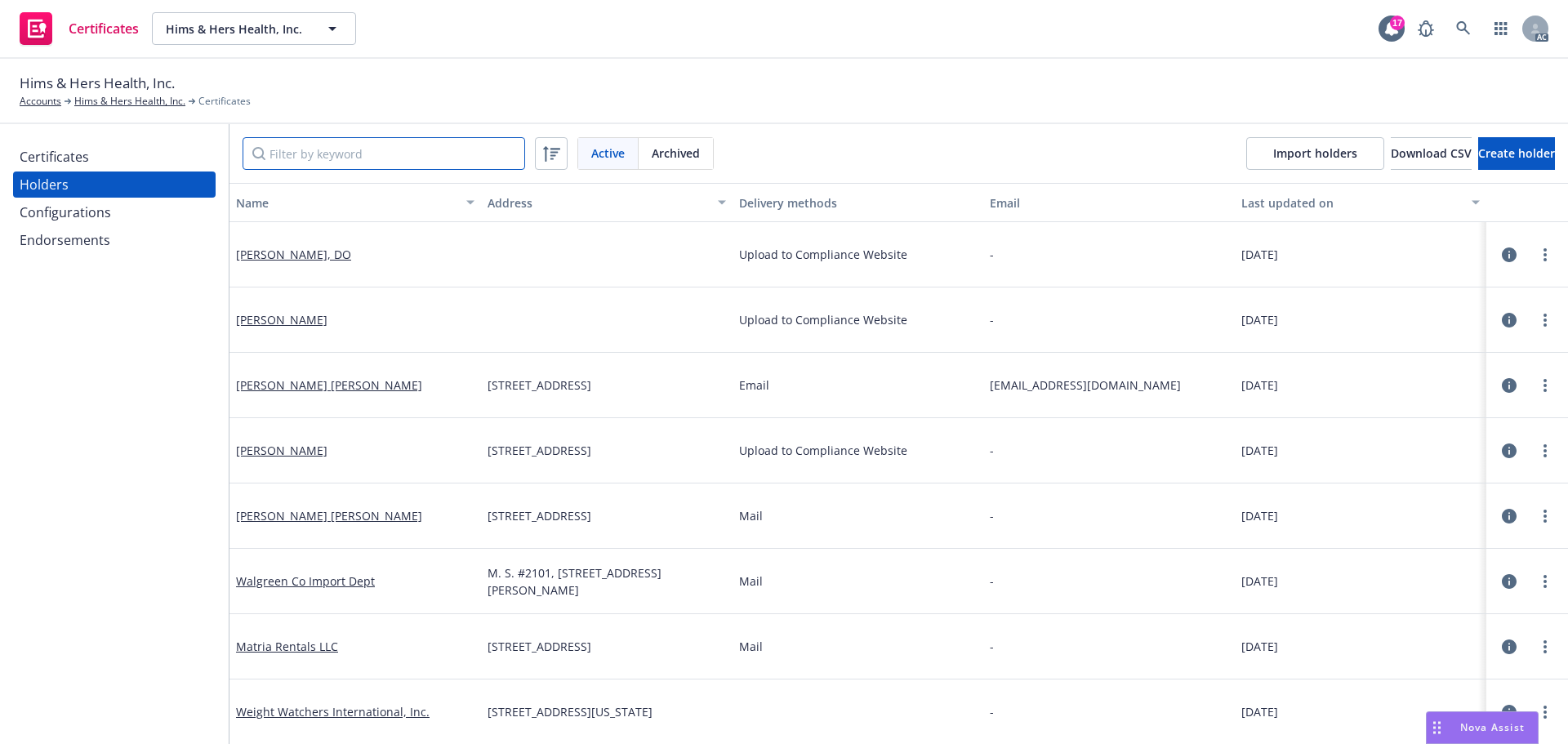
click at [334, 155] on input "Filter by keyword" at bounding box center [384, 153] width 283 height 33
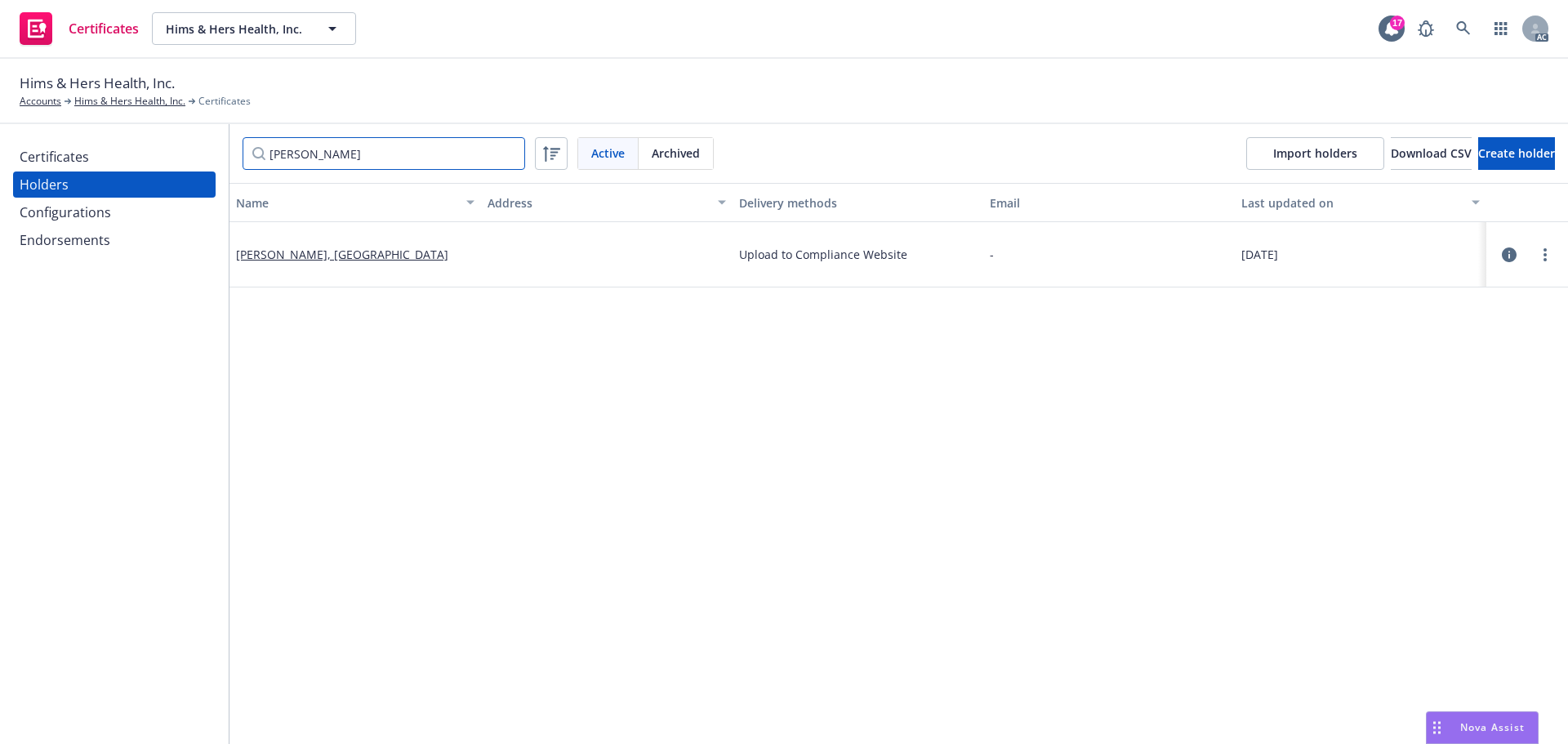
type input "[PERSON_NAME]"
click at [1502, 256] on icon "button" at bounding box center [1509, 254] width 14 height 14
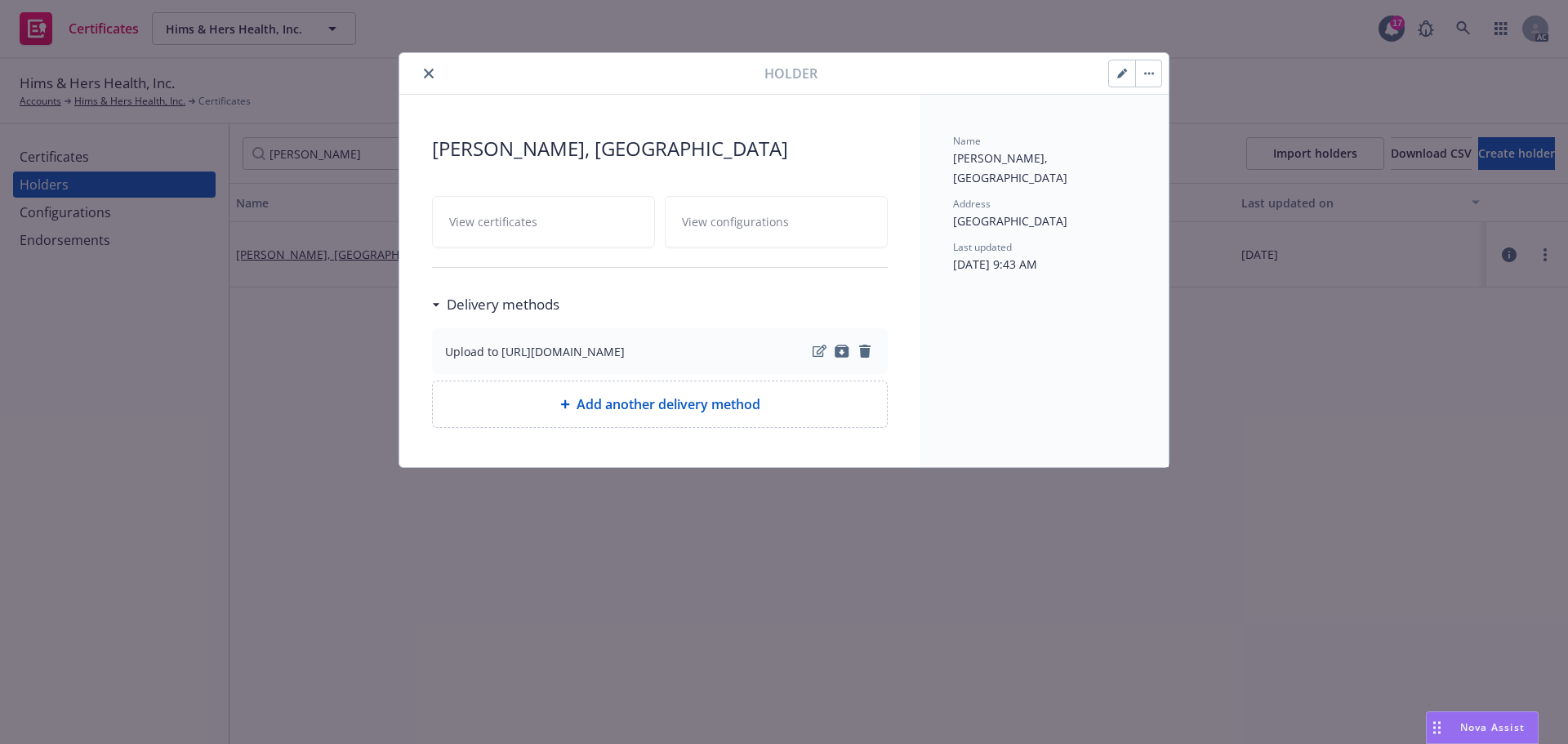
click at [432, 74] on icon "close" at bounding box center [429, 74] width 10 height 10
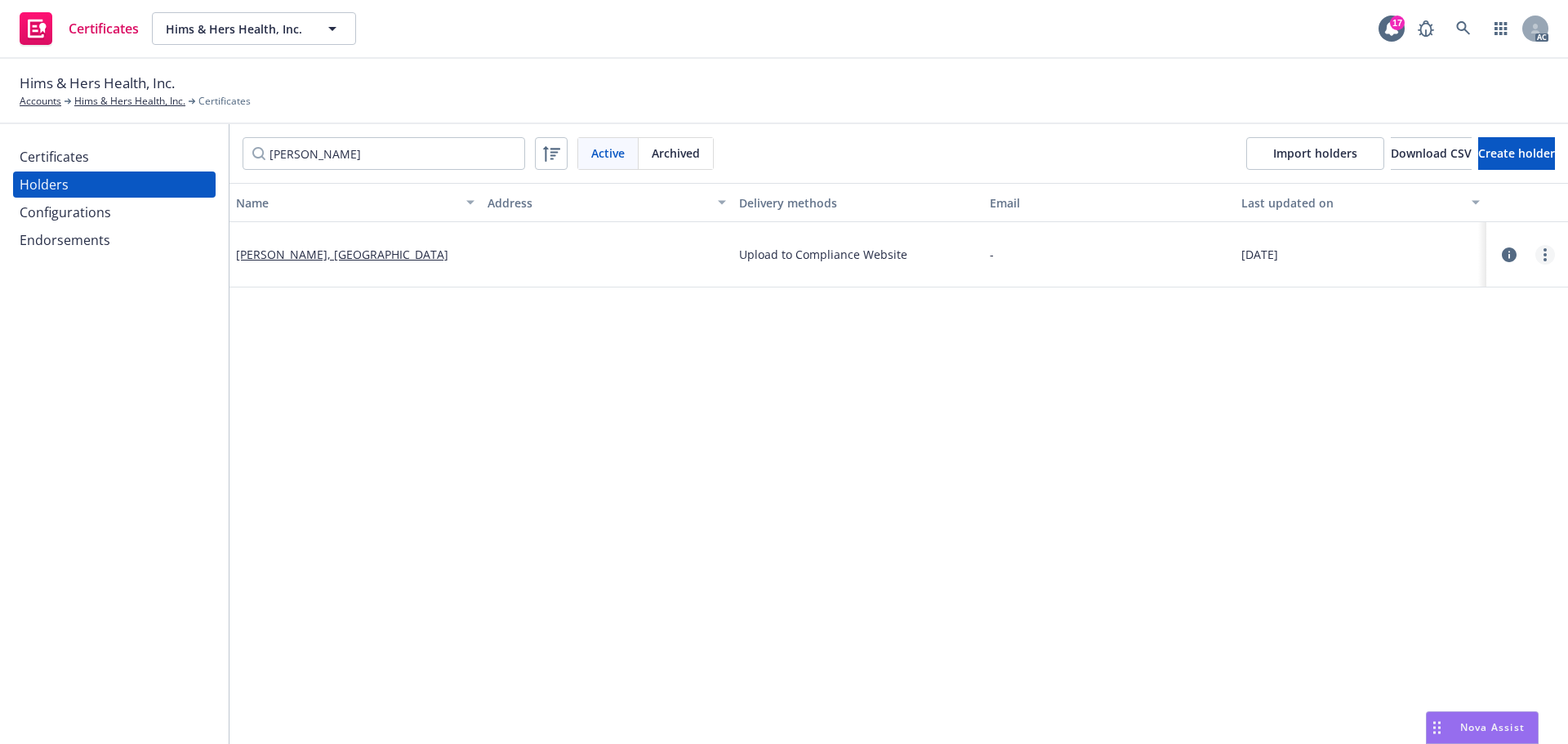
click at [1543, 252] on icon "more" at bounding box center [1545, 254] width 3 height 13
click at [1404, 288] on link "Edit" at bounding box center [1452, 288] width 179 height 33
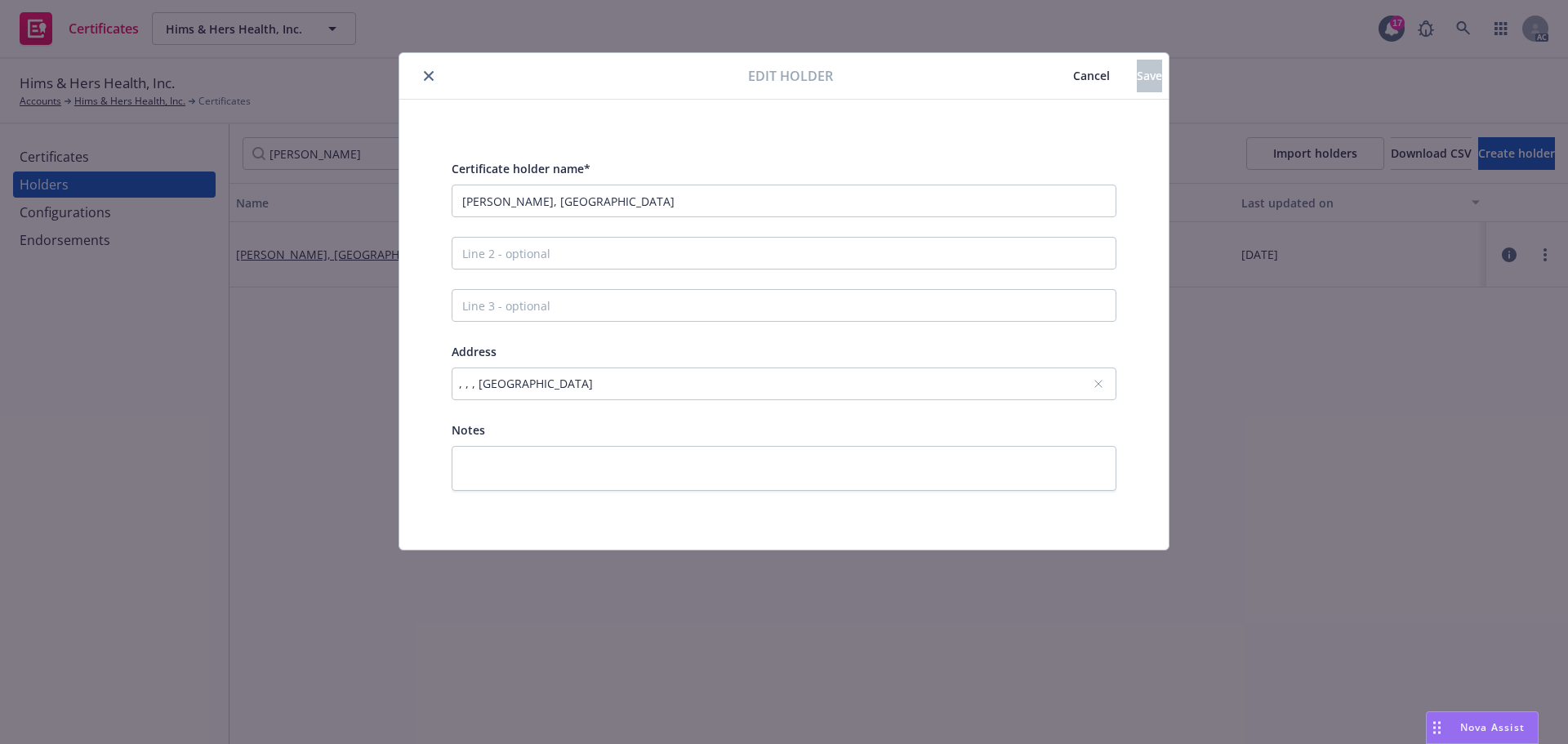
click at [422, 73] on button "close" at bounding box center [428, 75] width 19 height 19
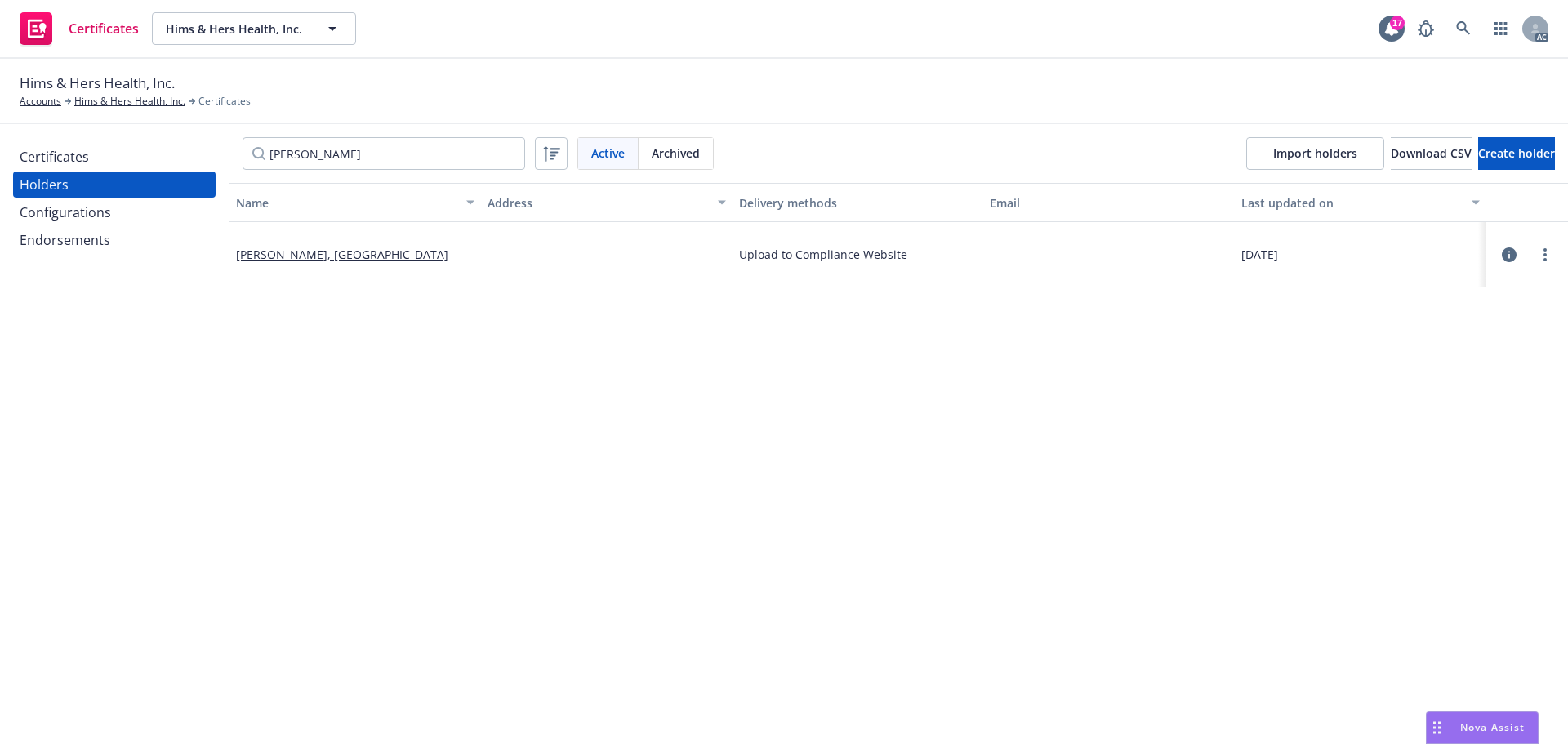
click at [89, 157] on div "Certificates" at bounding box center [114, 157] width 190 height 26
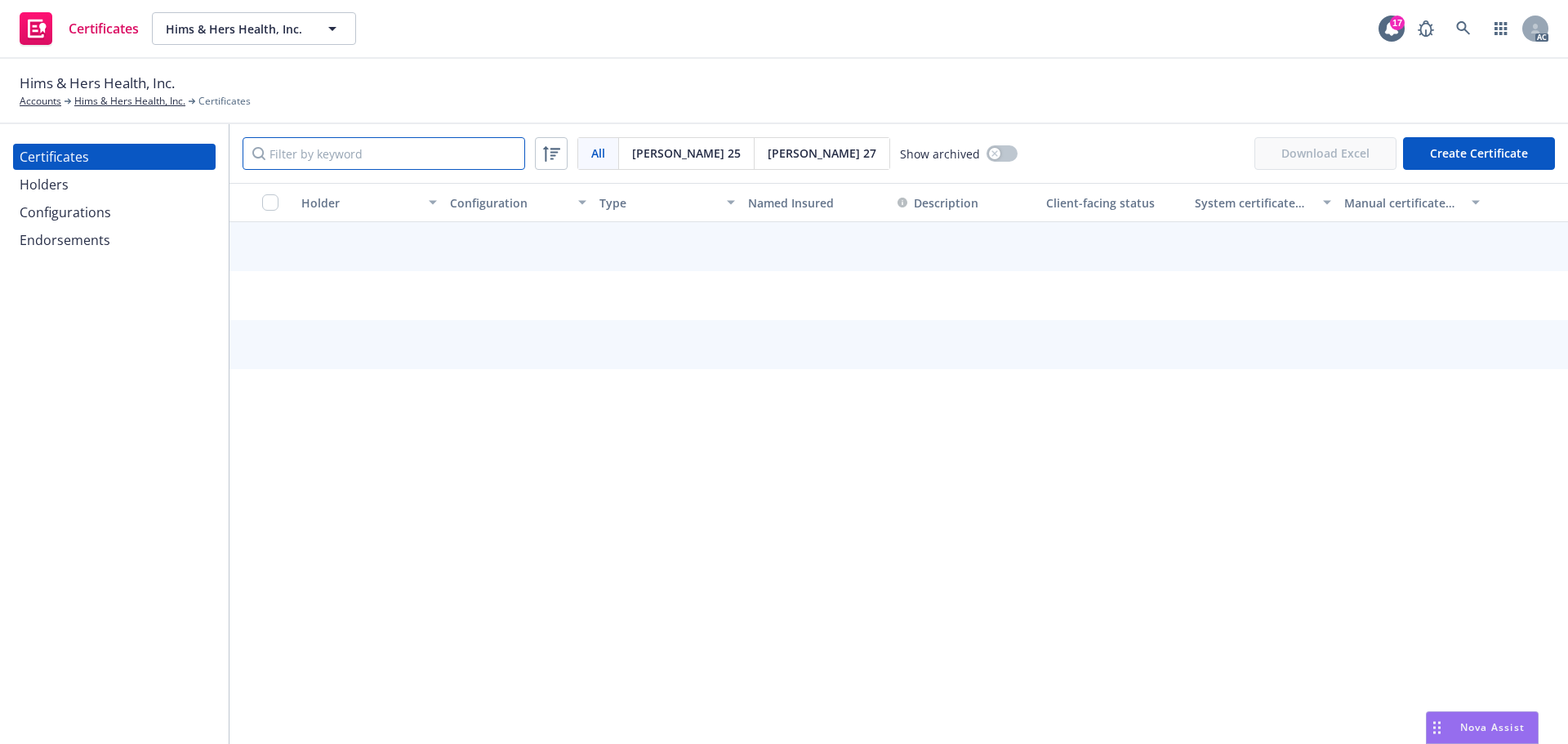
click at [322, 153] on input "Filter by keyword" at bounding box center [384, 153] width 283 height 33
type input "T"
